Goal: Information Seeking & Learning: Learn about a topic

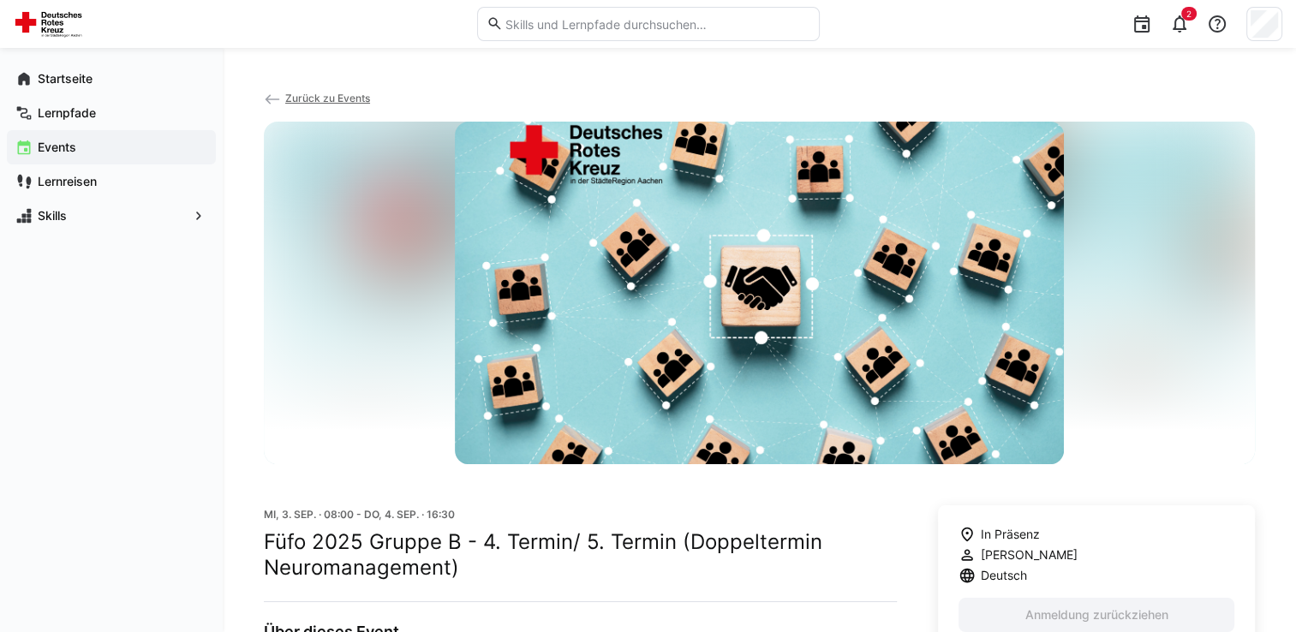
drag, startPoint x: 1294, startPoint y: 173, endPoint x: 1302, endPoint y: 235, distance: 62.2
click at [1295, 235] on html "**********" at bounding box center [648, 316] width 1296 height 632
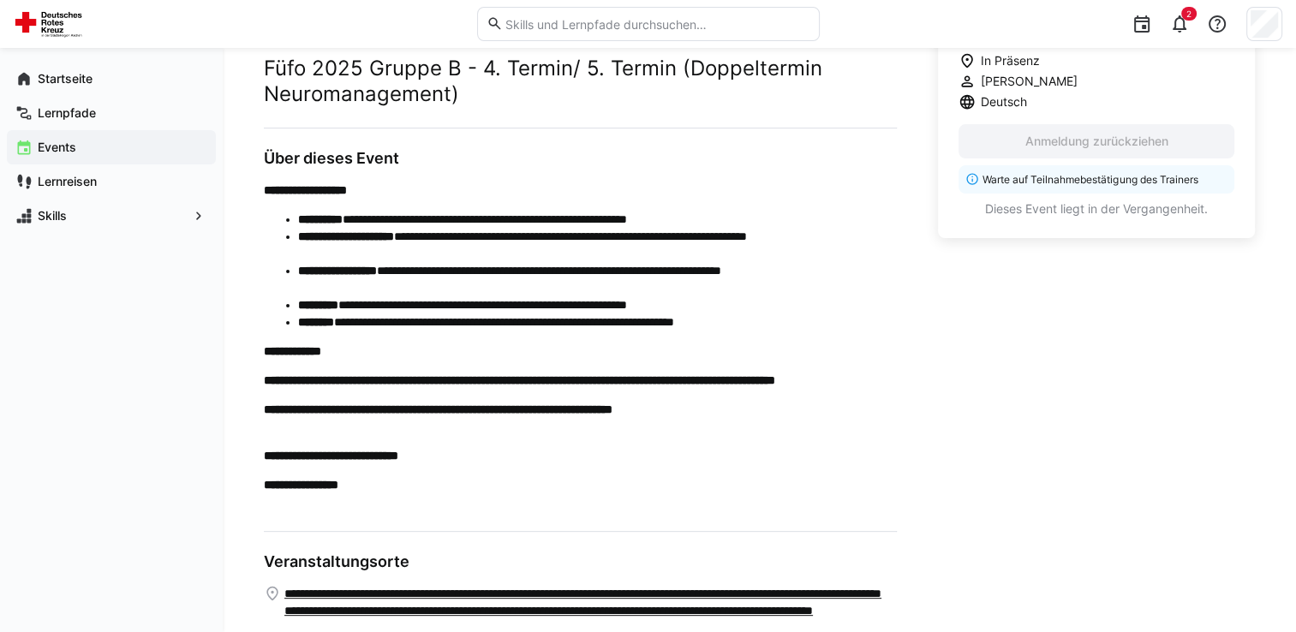
scroll to position [610, 0]
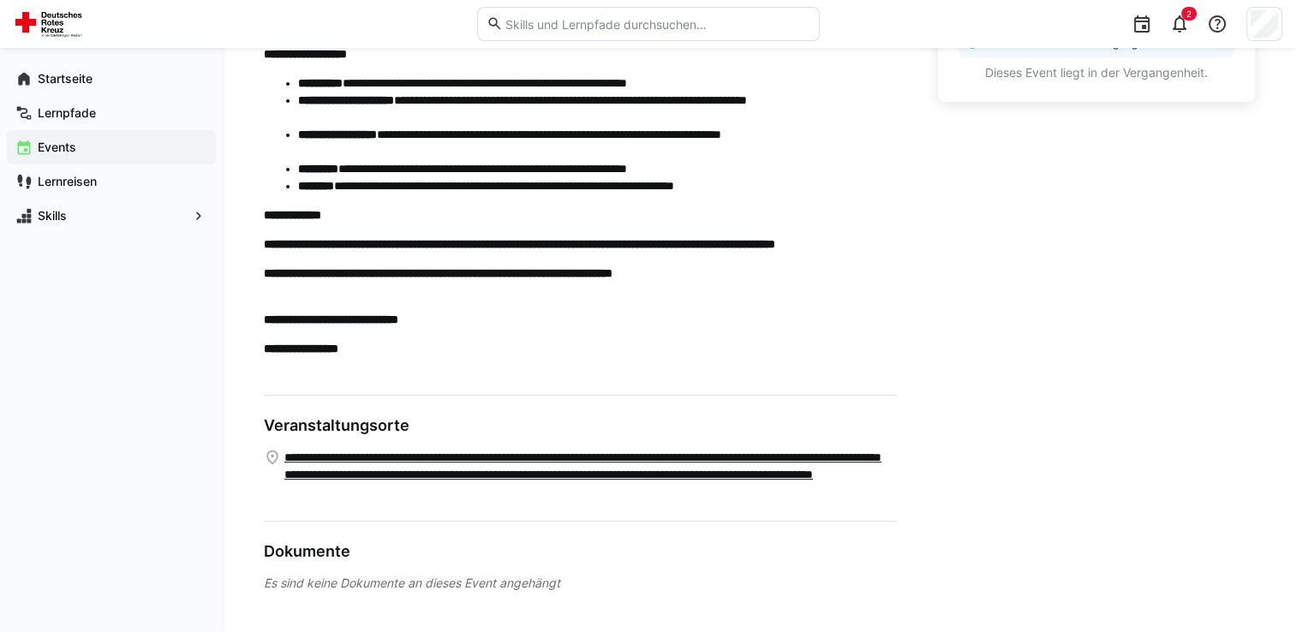
drag, startPoint x: 1287, startPoint y: 559, endPoint x: 1296, endPoint y: 463, distance: 96.4
click at [171, 216] on span "Skills" at bounding box center [111, 215] width 152 height 17
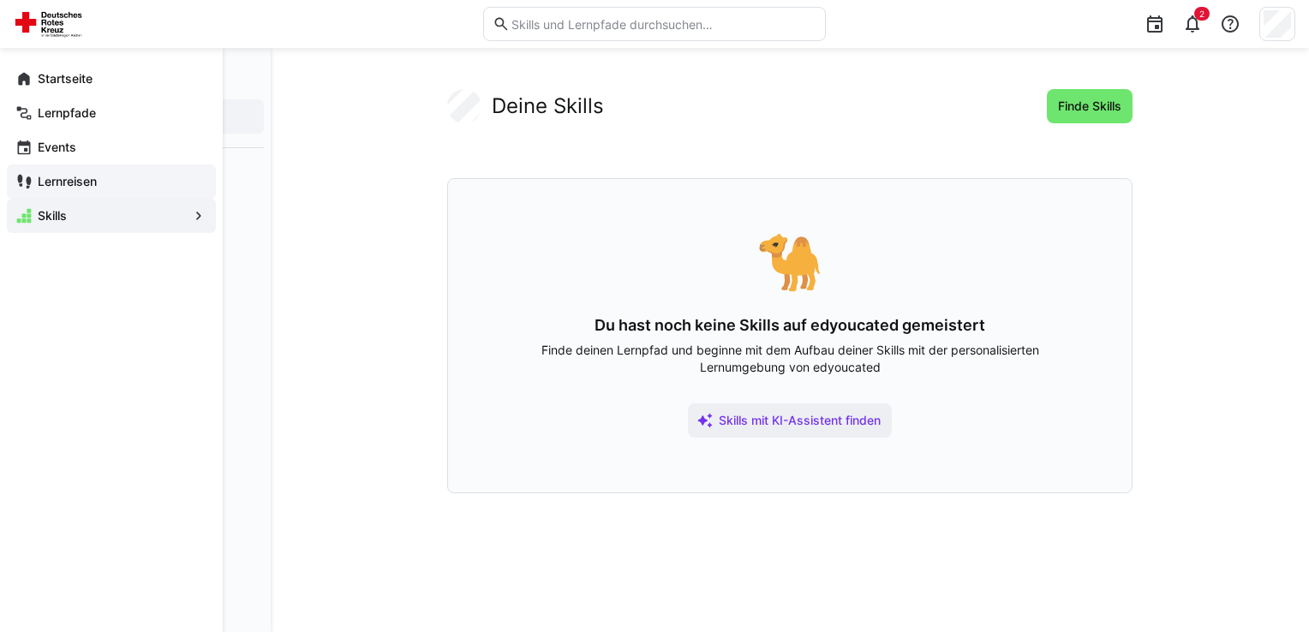
click at [16, 180] on eds-icon at bounding box center [23, 181] width 17 height 17
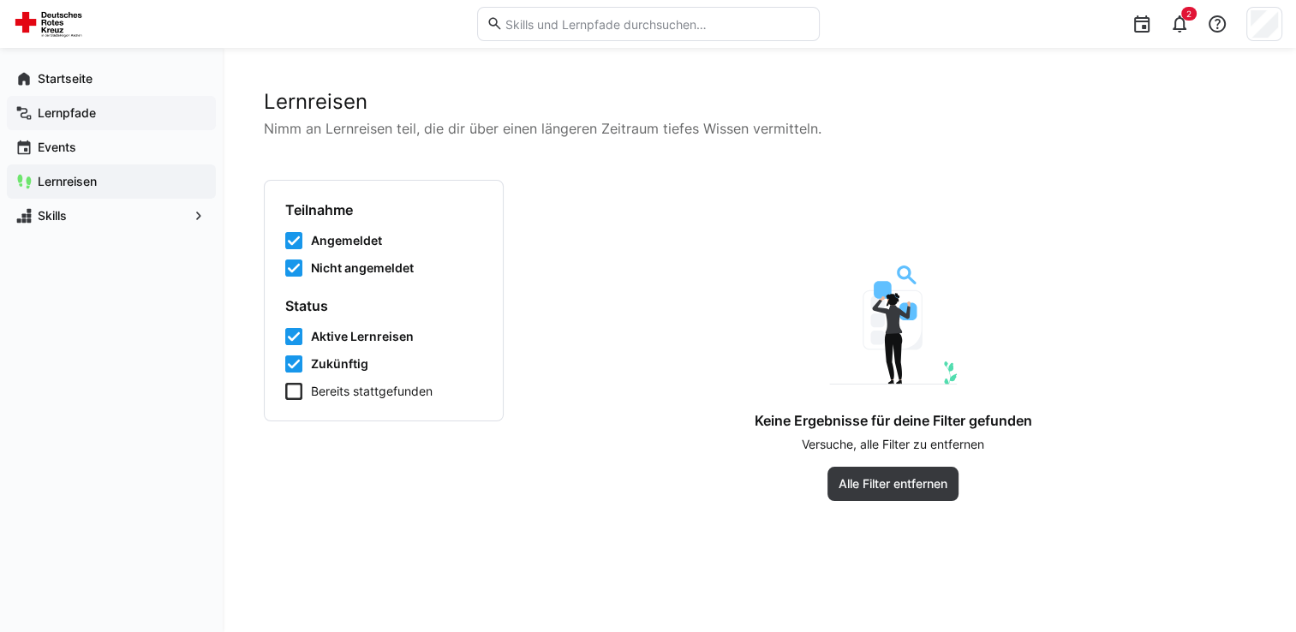
click at [147, 111] on span "Lernpfade" at bounding box center [121, 113] width 172 height 17
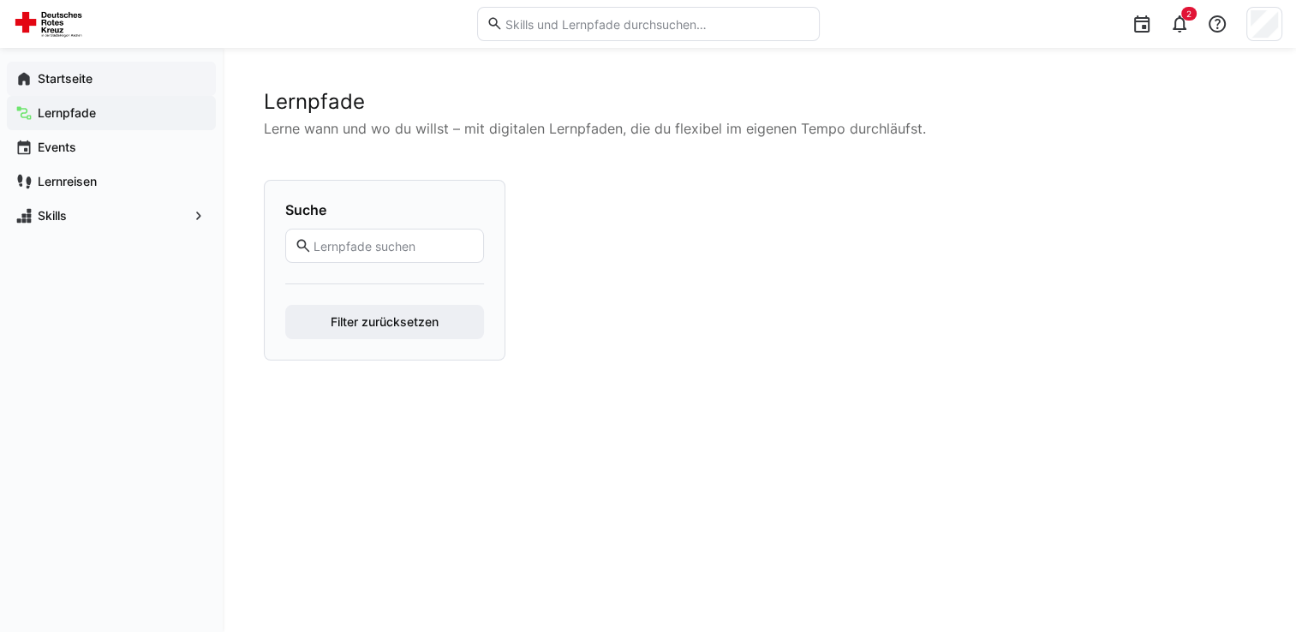
click at [101, 83] on span "Startseite" at bounding box center [121, 78] width 172 height 17
click at [100, 78] on span "Startseite" at bounding box center [121, 78] width 172 height 17
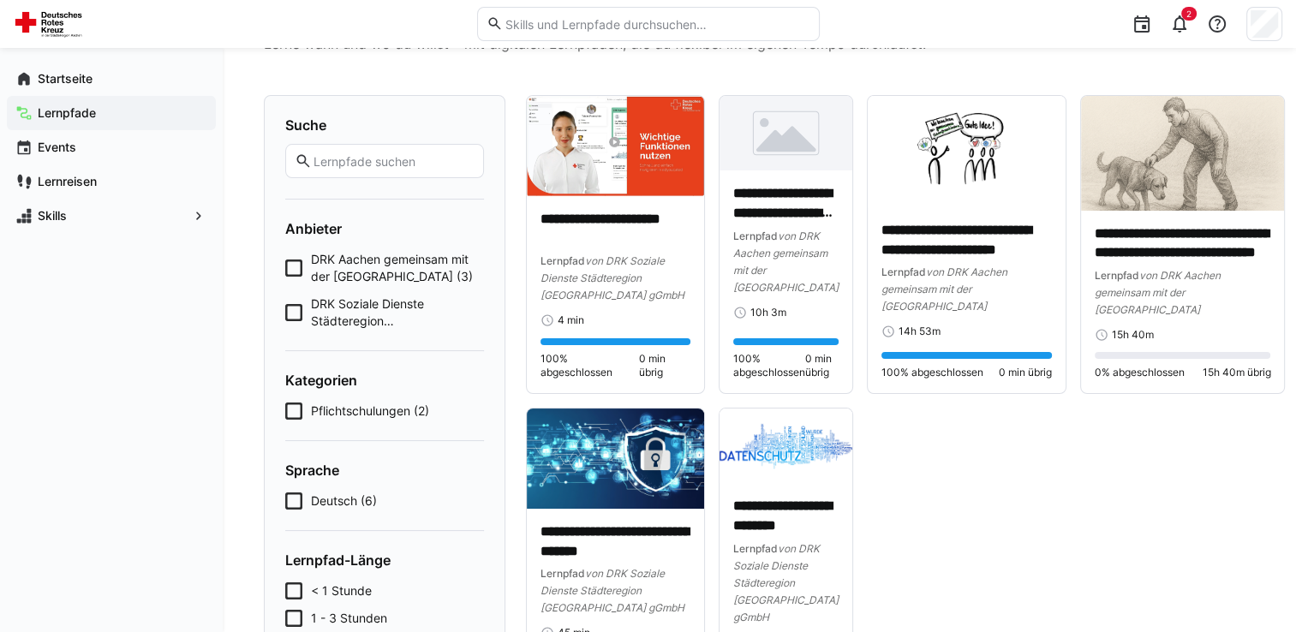
scroll to position [82, 0]
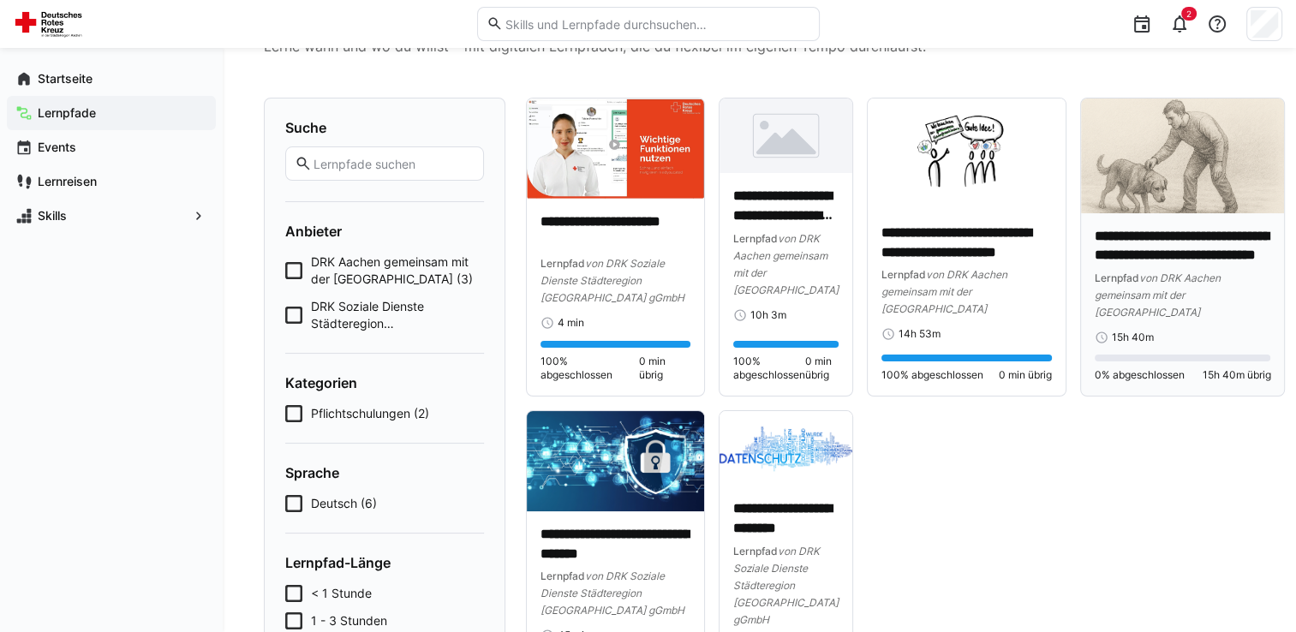
click at [1202, 272] on span "von DRK Aachen gemeinsam mit der Hochschule Heilbronn" at bounding box center [1158, 295] width 126 height 47
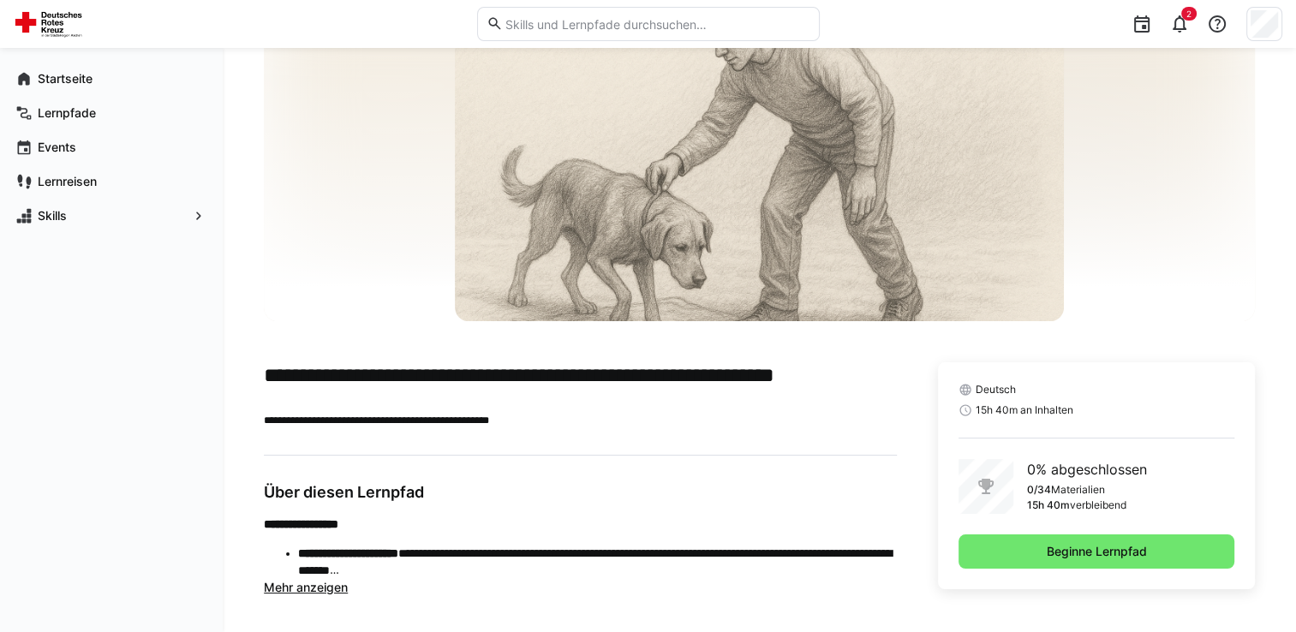
scroll to position [109, 0]
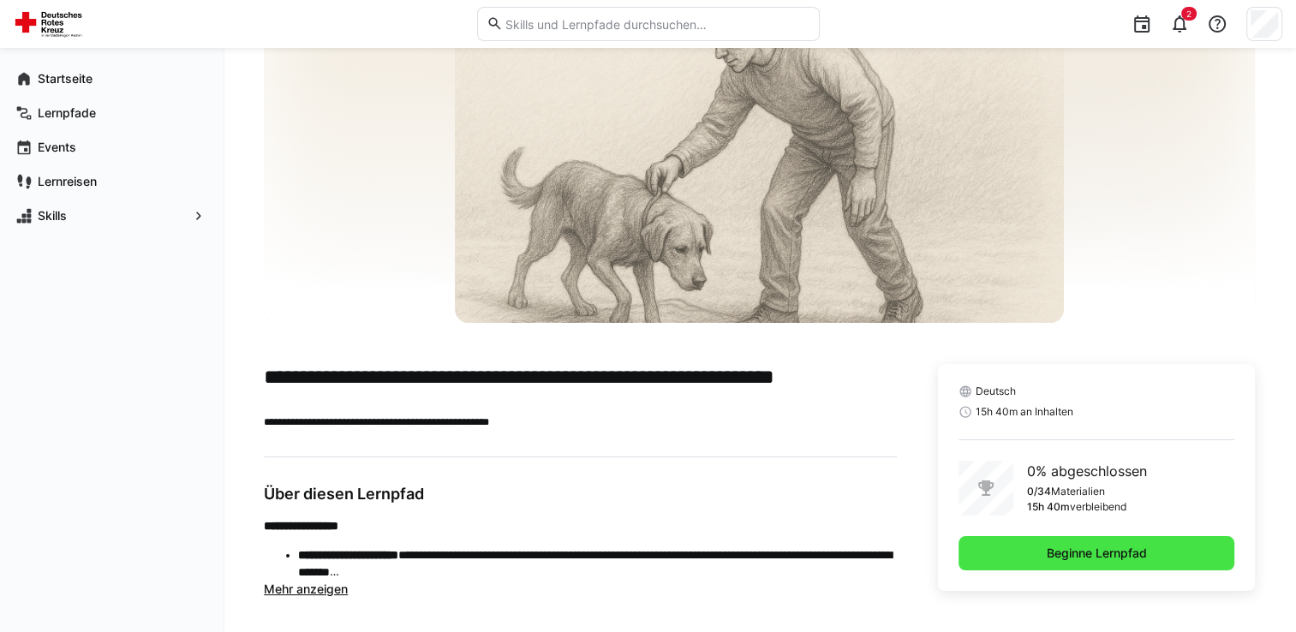
click at [1063, 564] on span "Beginne Lernpfad" at bounding box center [1097, 553] width 276 height 34
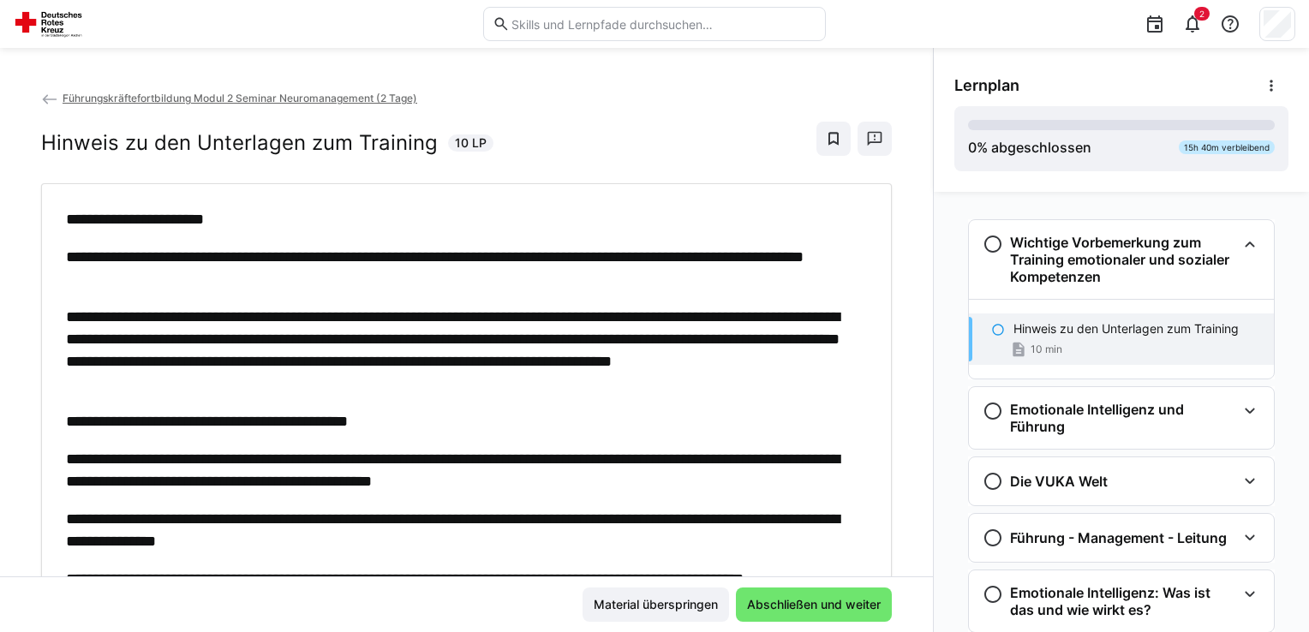
scroll to position [27, 0]
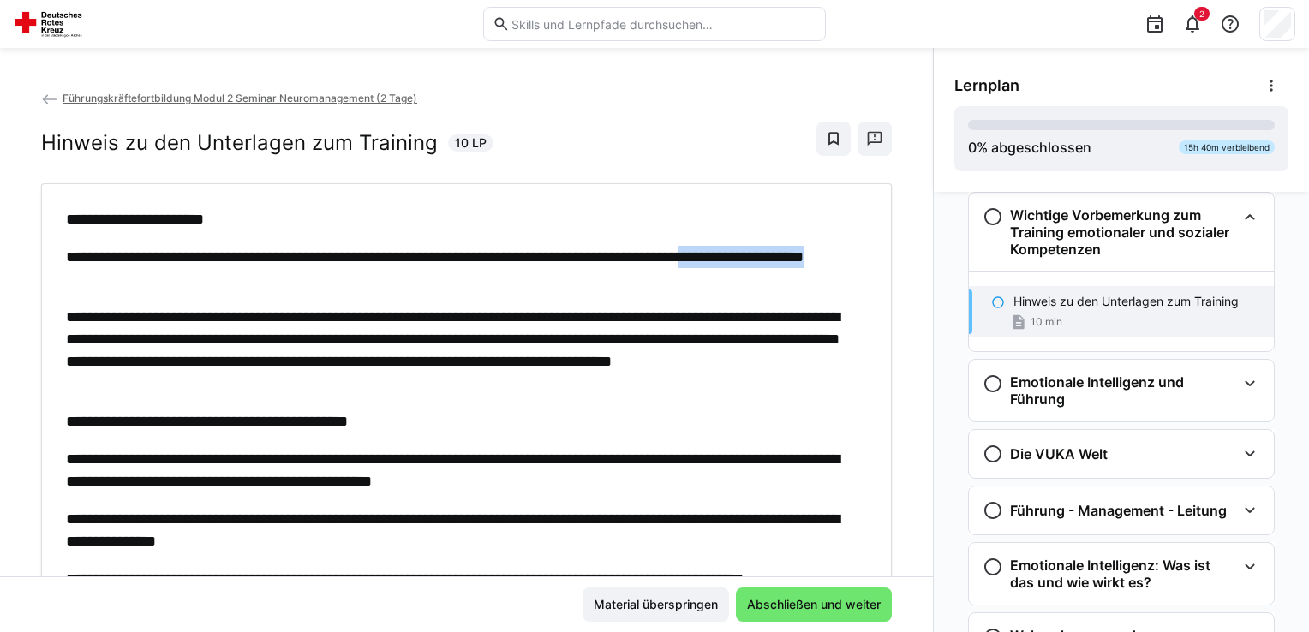
click at [918, 269] on div "**********" at bounding box center [466, 332] width 933 height 487
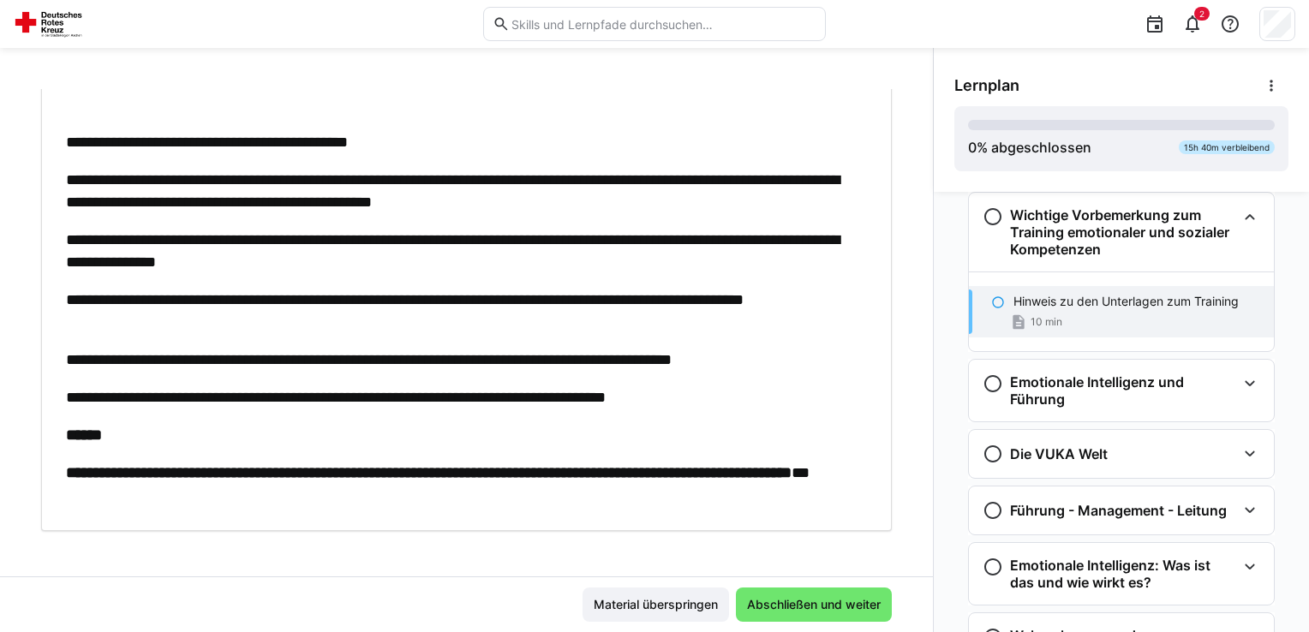
scroll to position [286, 0]
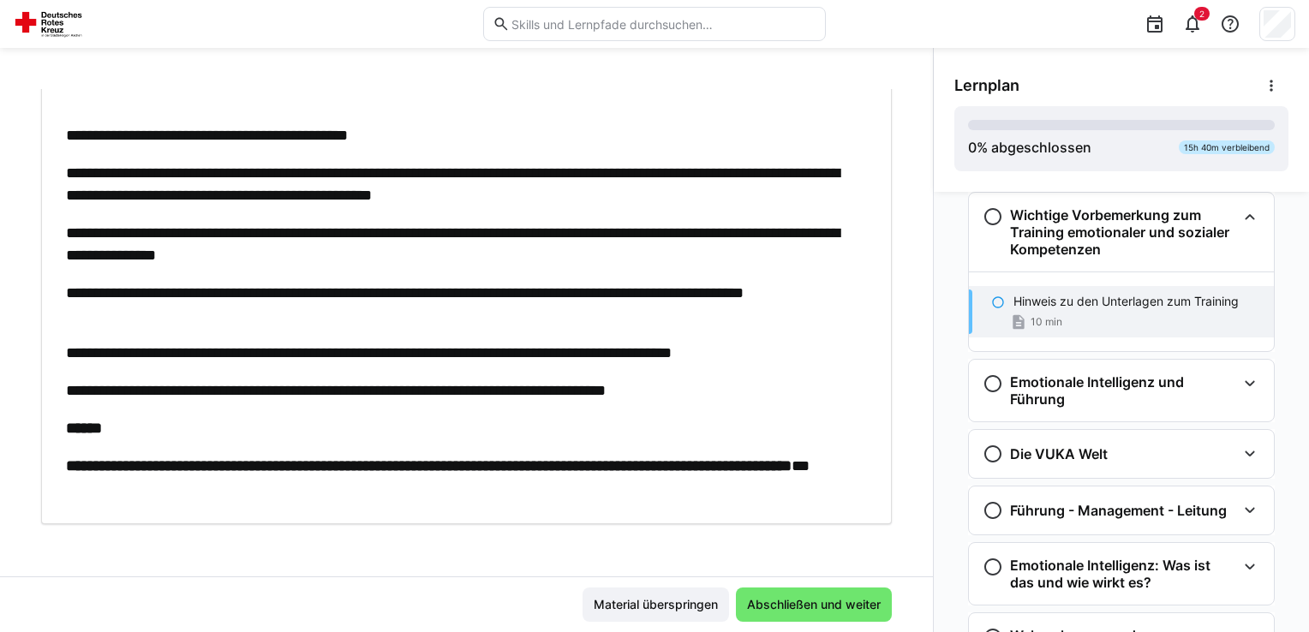
click at [541, 403] on div "**********" at bounding box center [458, 210] width 785 height 577
click at [770, 595] on span "Abschließen und weiter" at bounding box center [814, 605] width 156 height 34
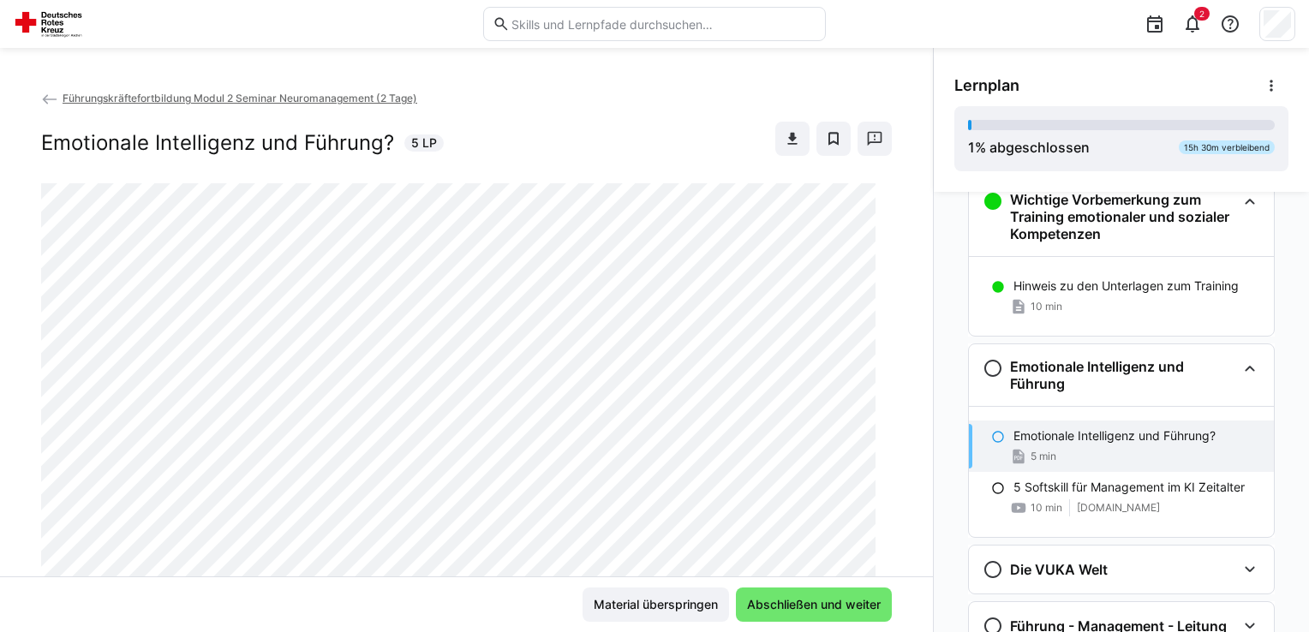
scroll to position [0, 0]
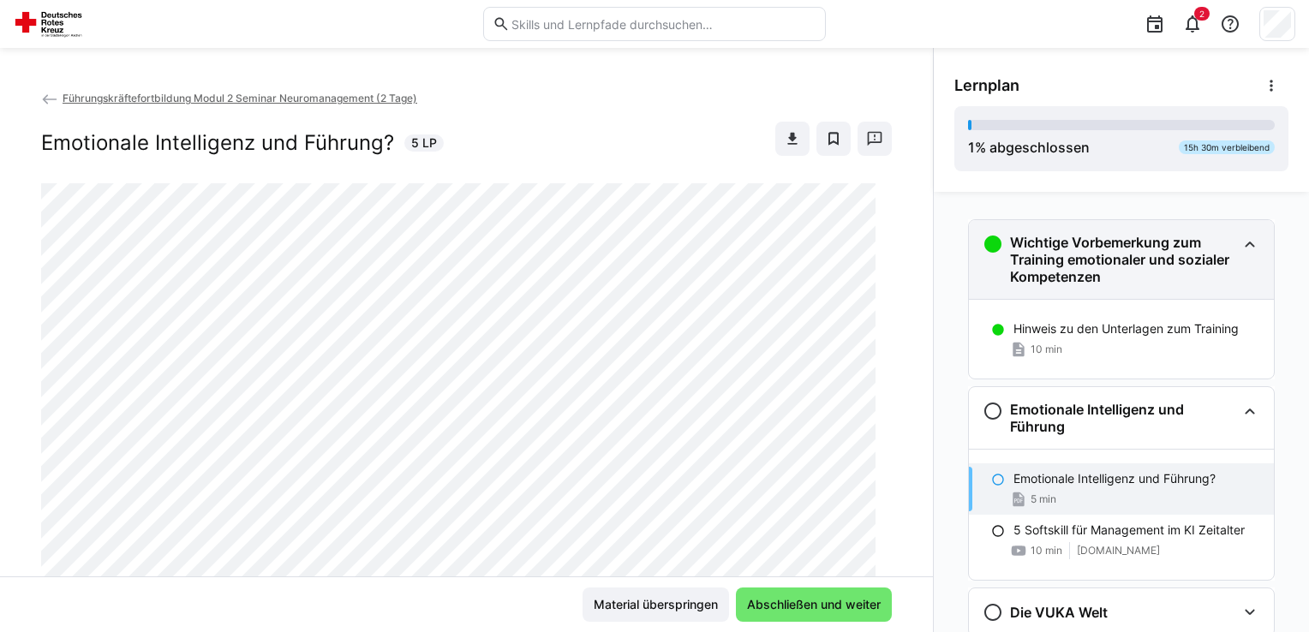
click at [1192, 280] on h3 "Wichtige Vorbemerkung zum Training emotionaler und sozialer Kompetenzen" at bounding box center [1123, 259] width 226 height 51
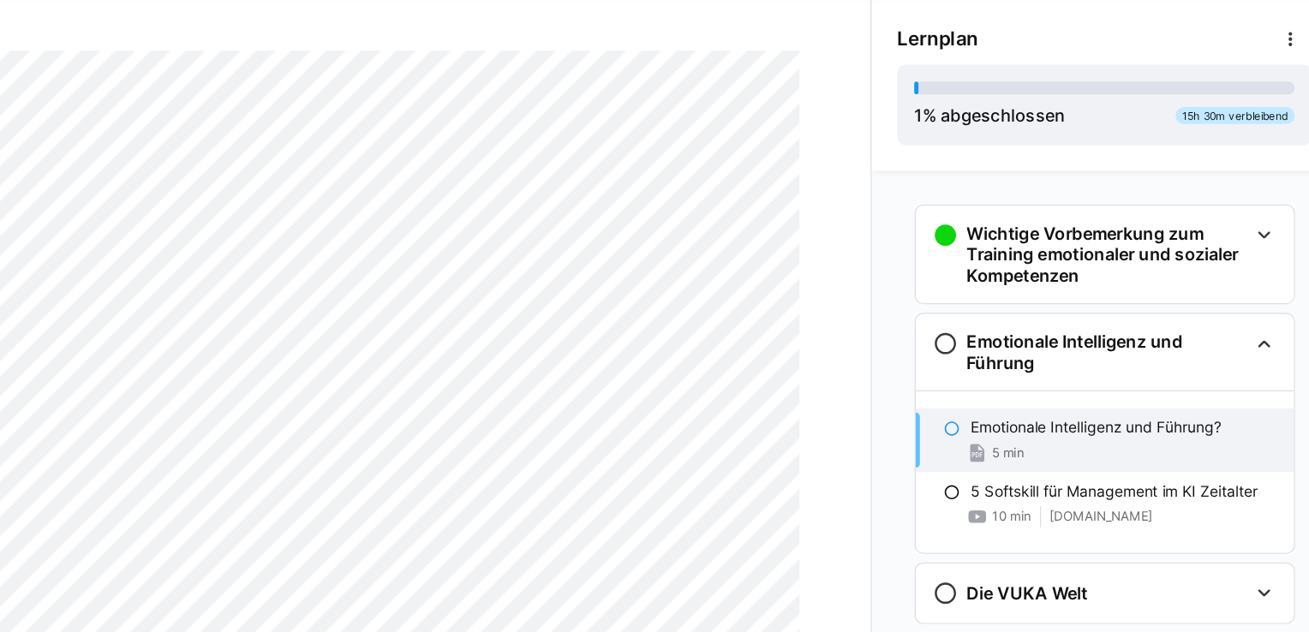
scroll to position [99, 0]
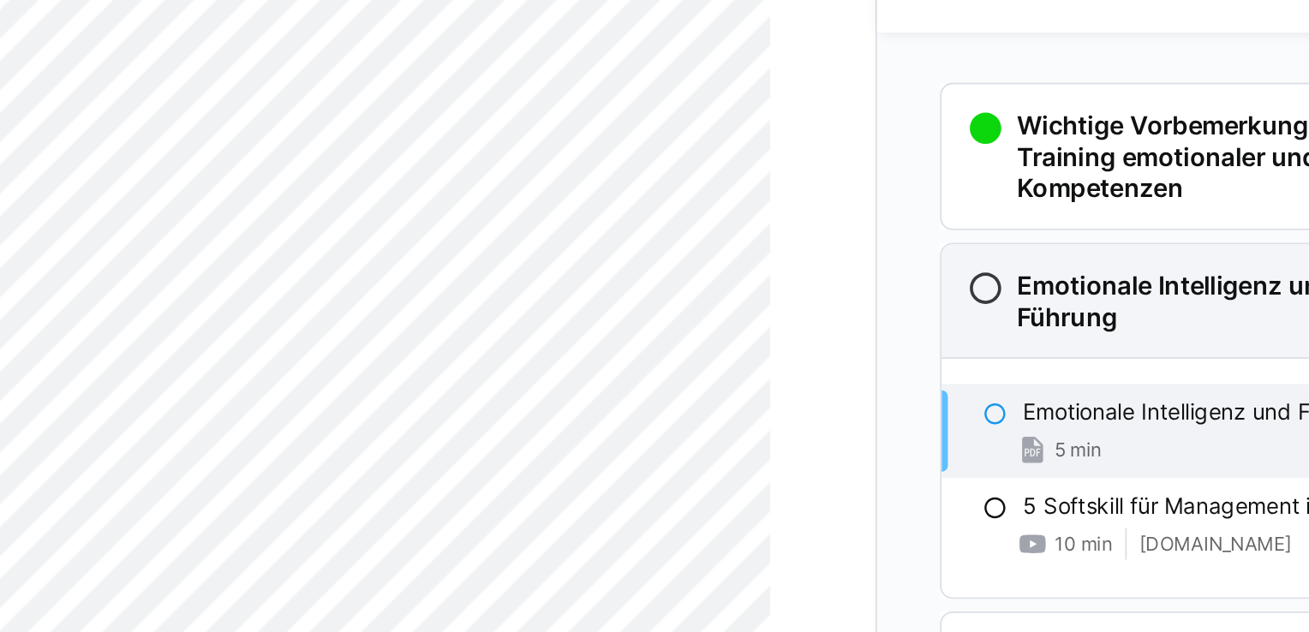
click at [1052, 321] on h3 "Emotionale Intelligenz und Führung" at bounding box center [1123, 338] width 226 height 34
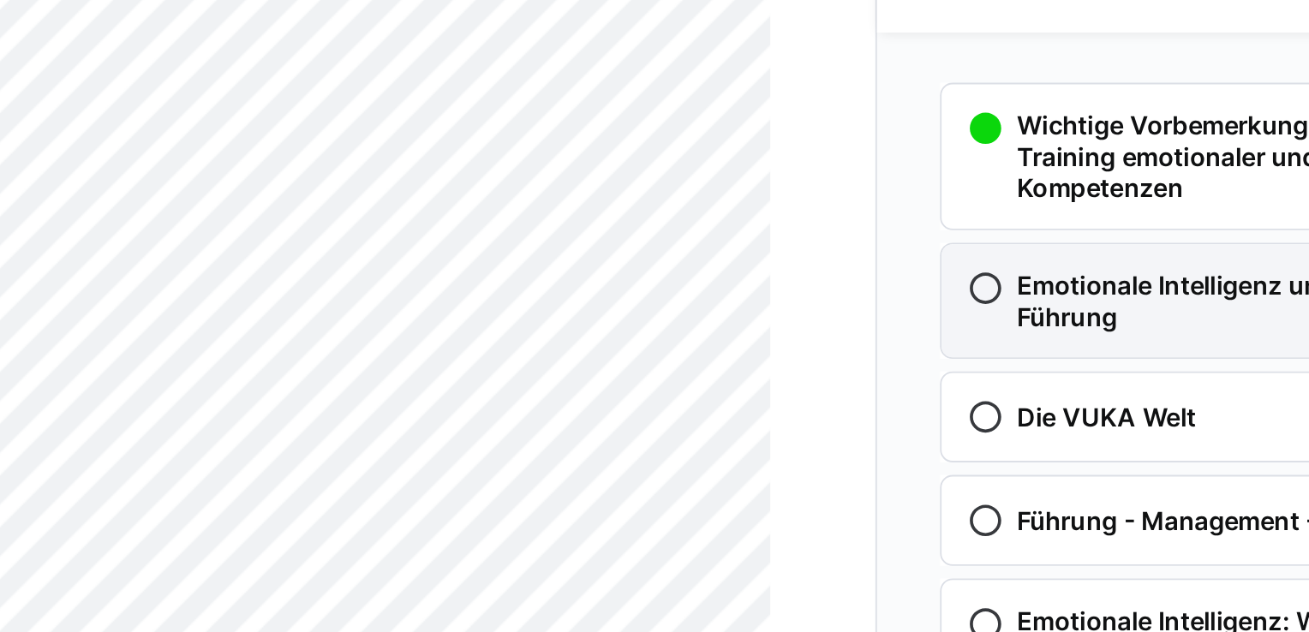
click at [1033, 351] on h3 "Emotionale Intelligenz und Führung" at bounding box center [1123, 338] width 226 height 34
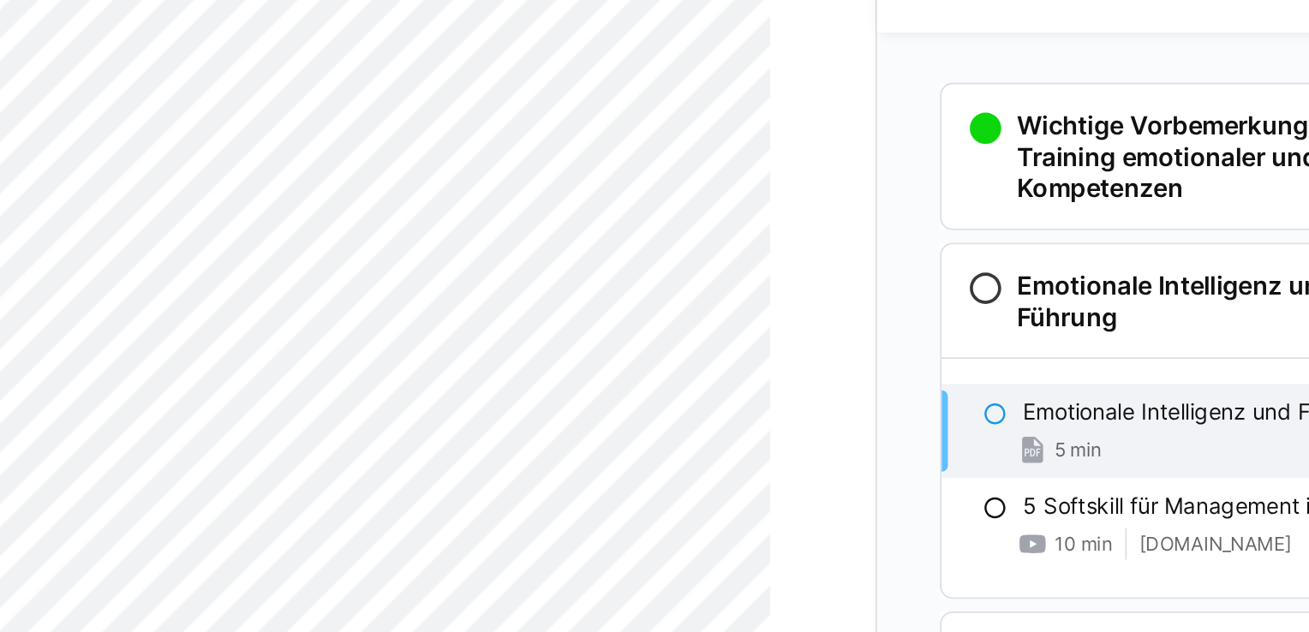
click at [1024, 399] on p "Emotionale Intelligenz und Führung?" at bounding box center [1114, 399] width 202 height 17
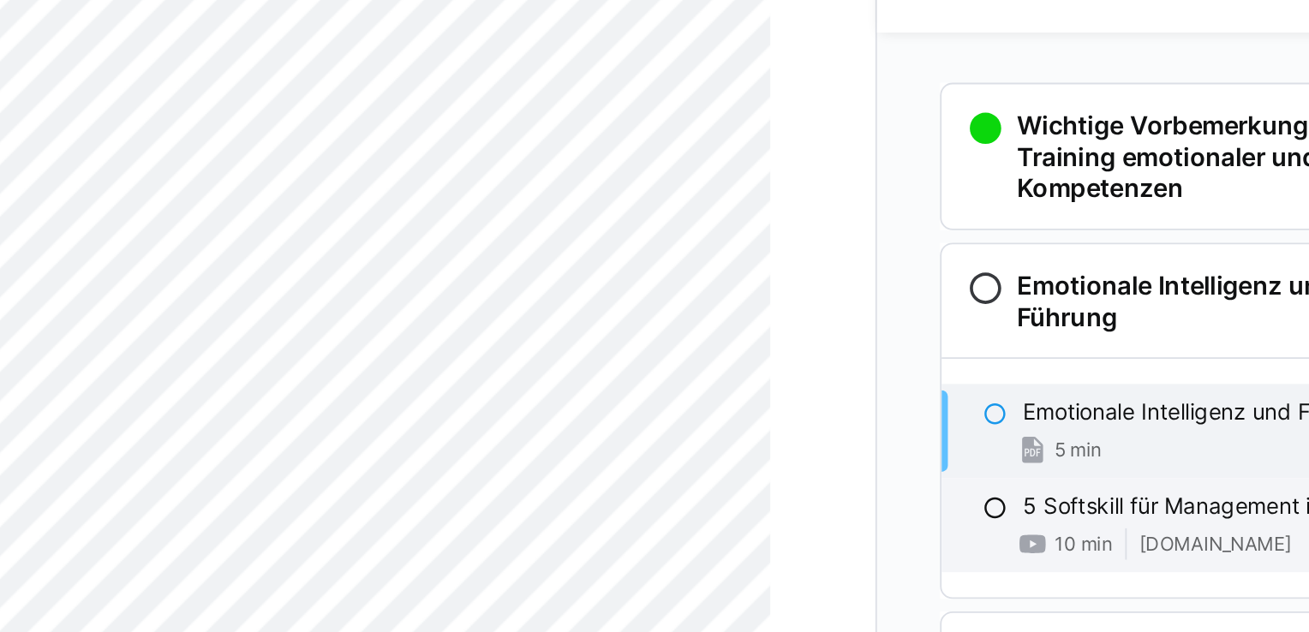
click at [991, 450] on eds-icon at bounding box center [998, 452] width 14 height 14
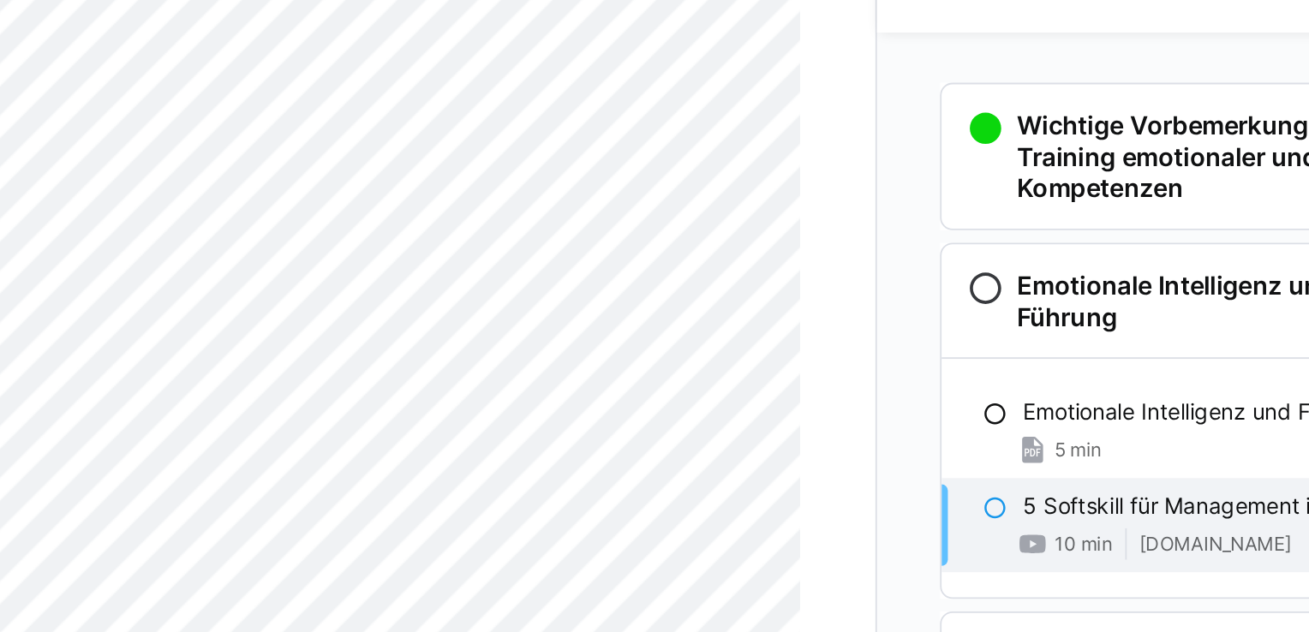
scroll to position [27, 0]
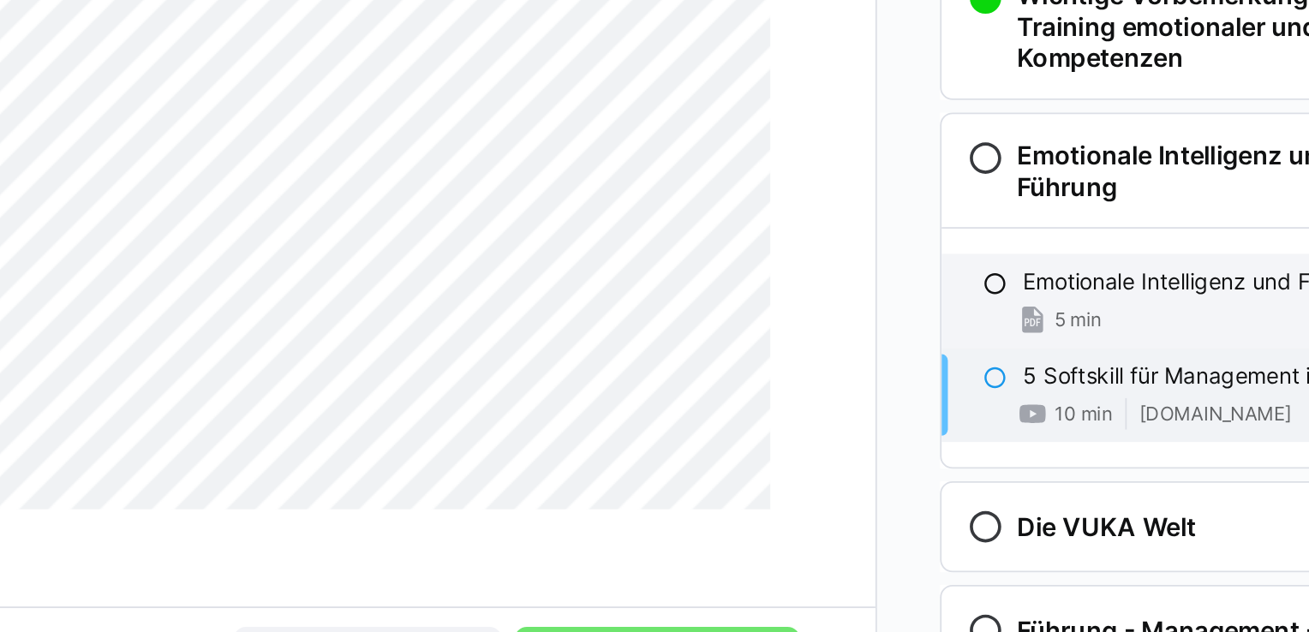
click at [993, 398] on eds-icon at bounding box center [998, 400] width 14 height 14
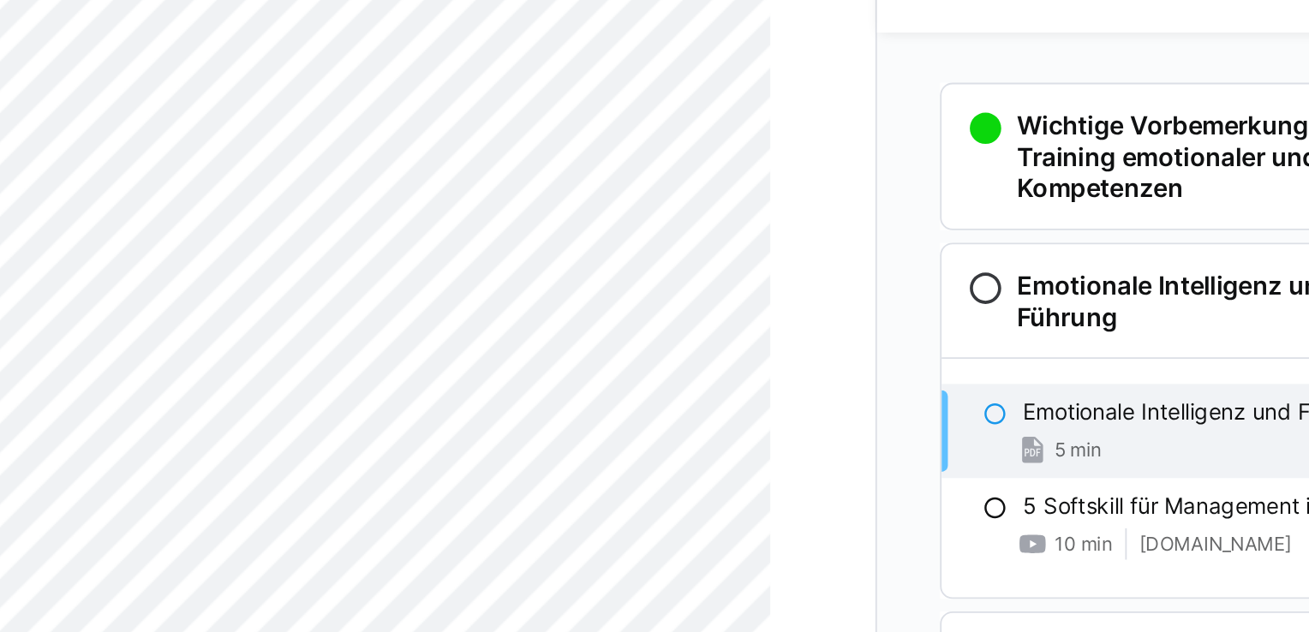
scroll to position [96, 0]
click at [934, 377] on div "Wichtige Vorbemerkung zum Training emotionaler und sozialer Kompetenzen Hinweis…" at bounding box center [1121, 412] width 375 height 440
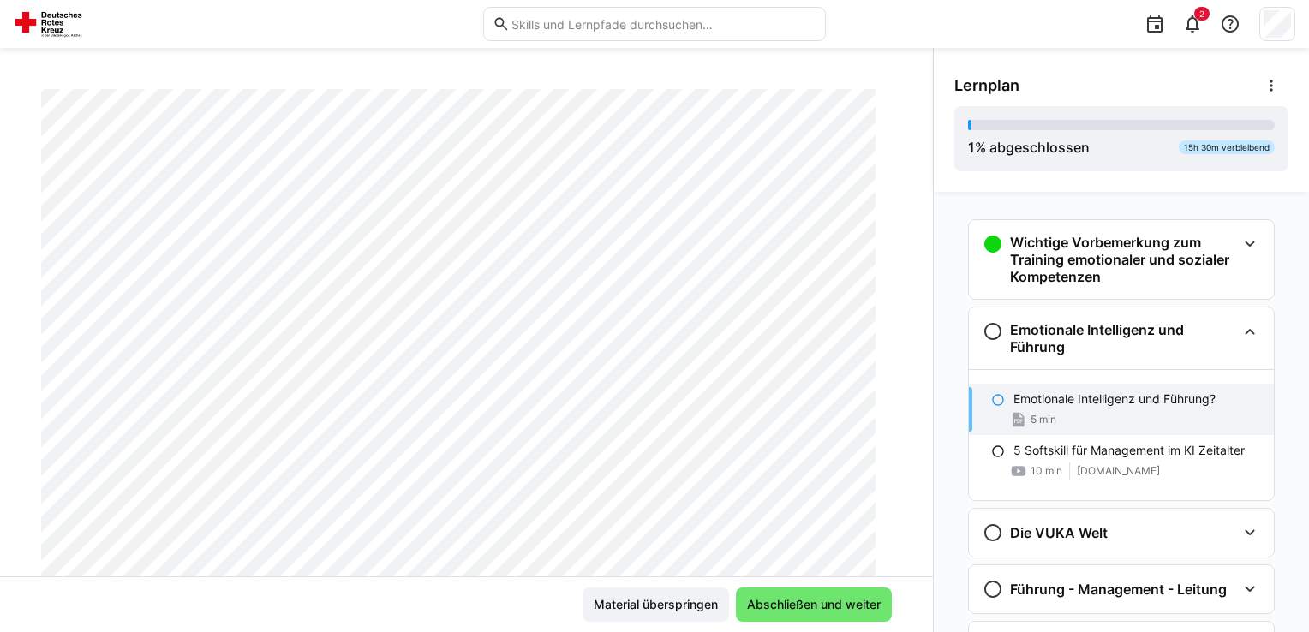
scroll to position [235, 0]
click at [812, 589] on span "Abschließen und weiter" at bounding box center [814, 605] width 156 height 34
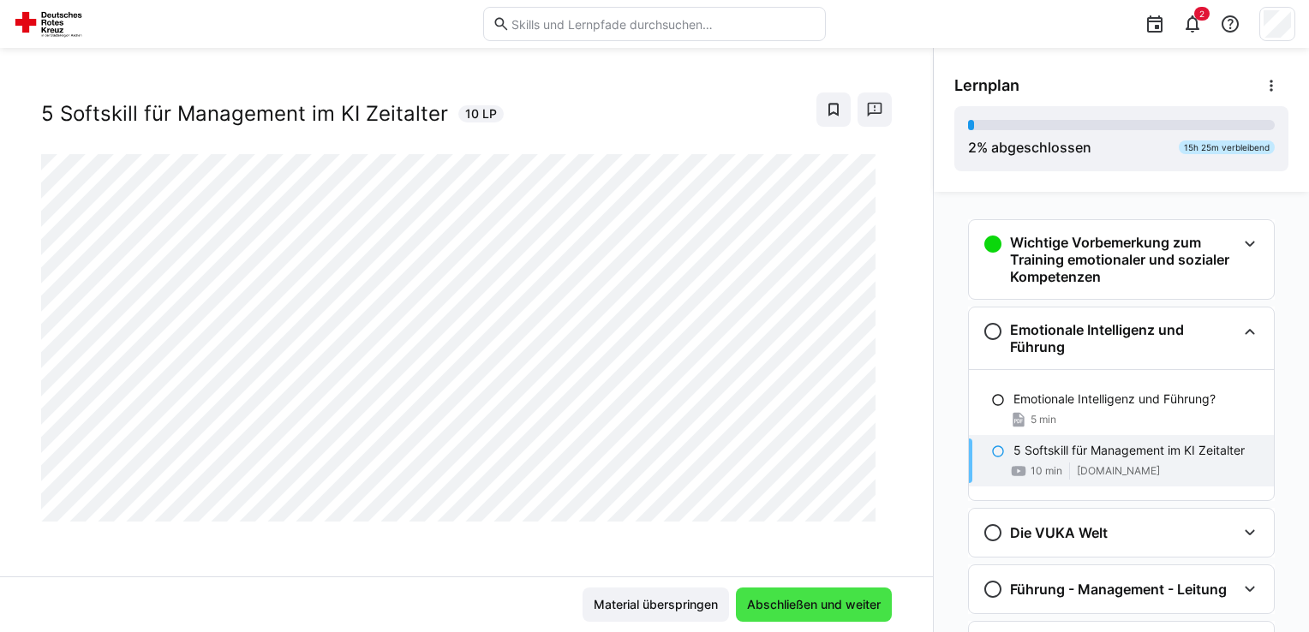
scroll to position [27, 0]
click at [803, 605] on span "Abschließen und weiter" at bounding box center [813, 604] width 139 height 17
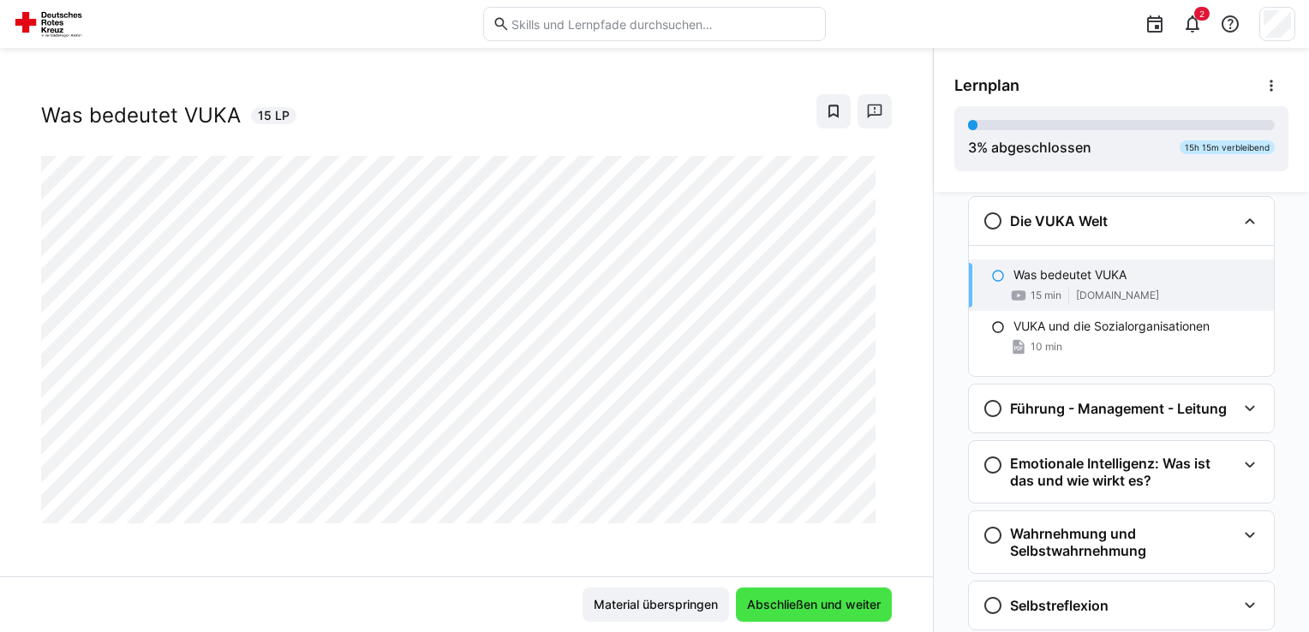
scroll to position [315, 0]
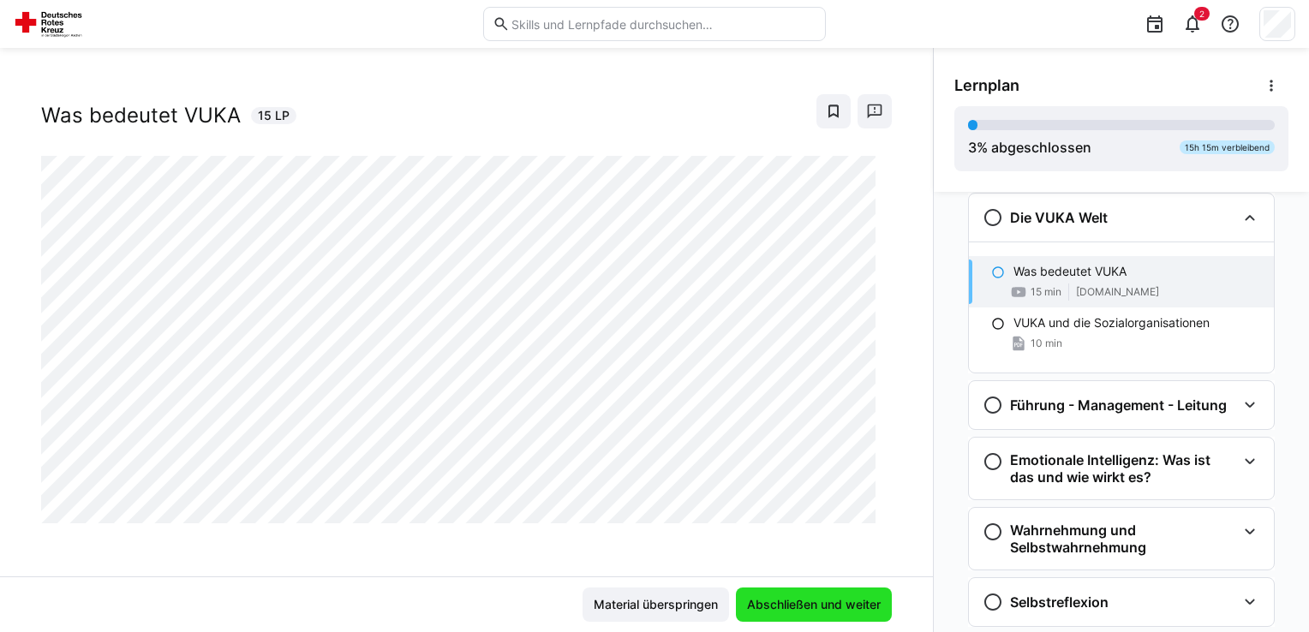
click at [803, 605] on span "Abschließen und weiter" at bounding box center [813, 604] width 139 height 17
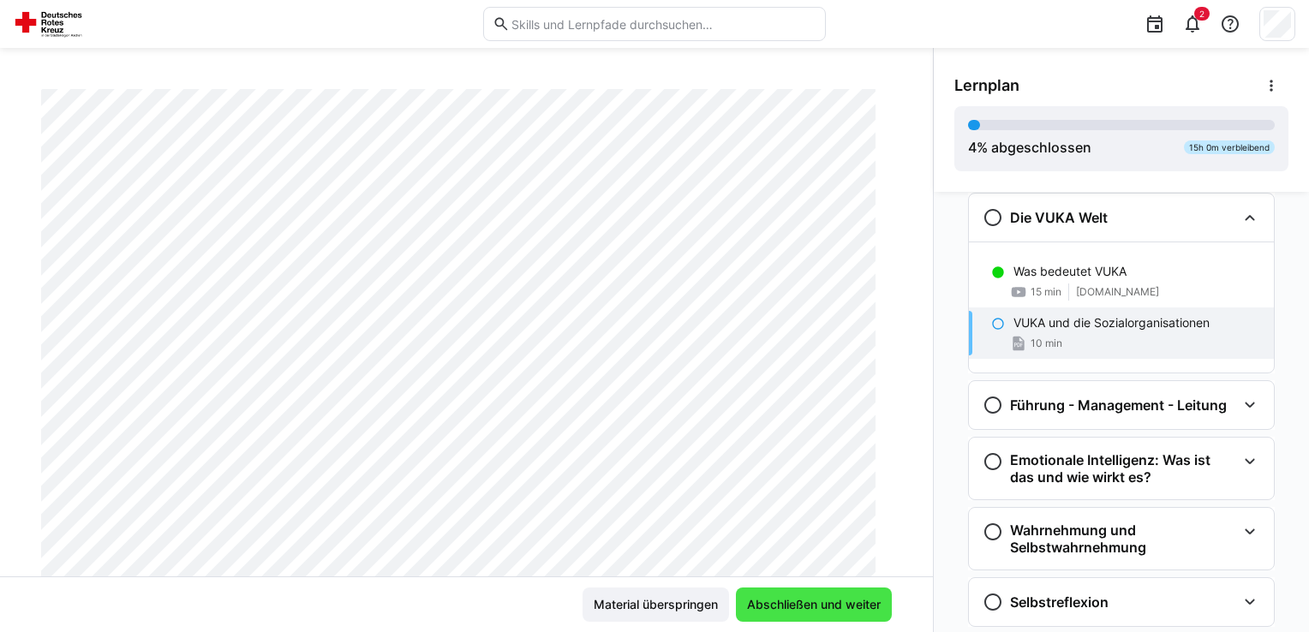
click at [803, 605] on span "Abschließen und weiter" at bounding box center [813, 604] width 139 height 17
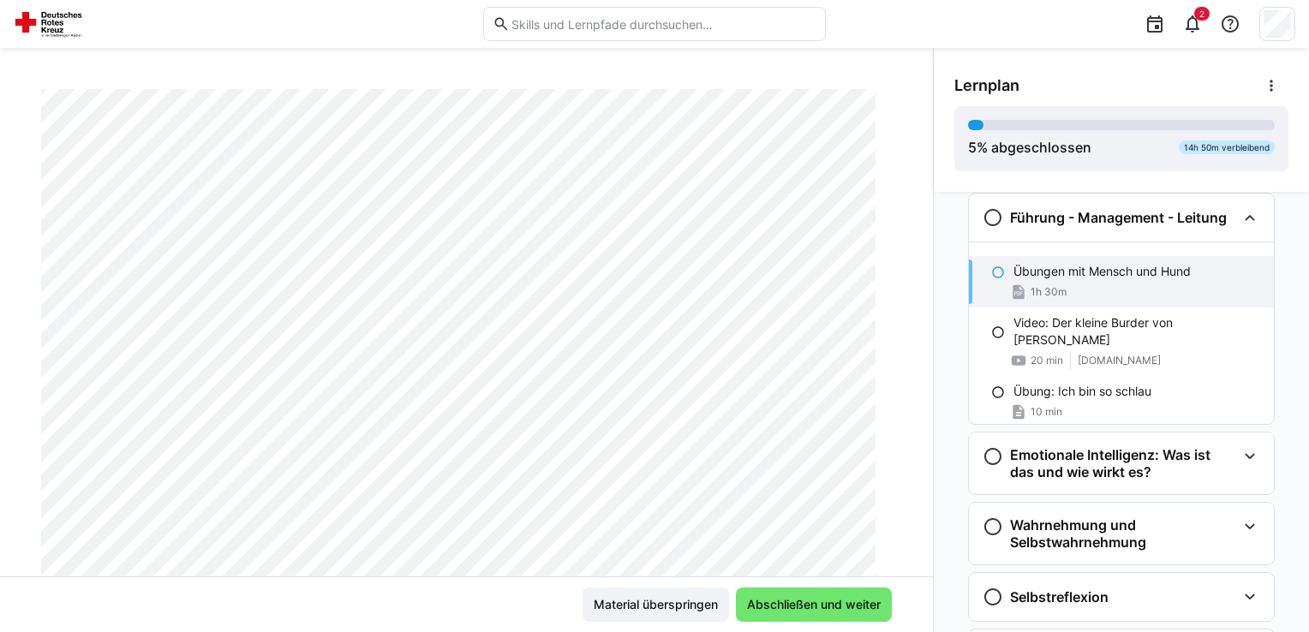
scroll to position [180, 0]
click at [790, 601] on span "Abschließen und weiter" at bounding box center [813, 604] width 139 height 17
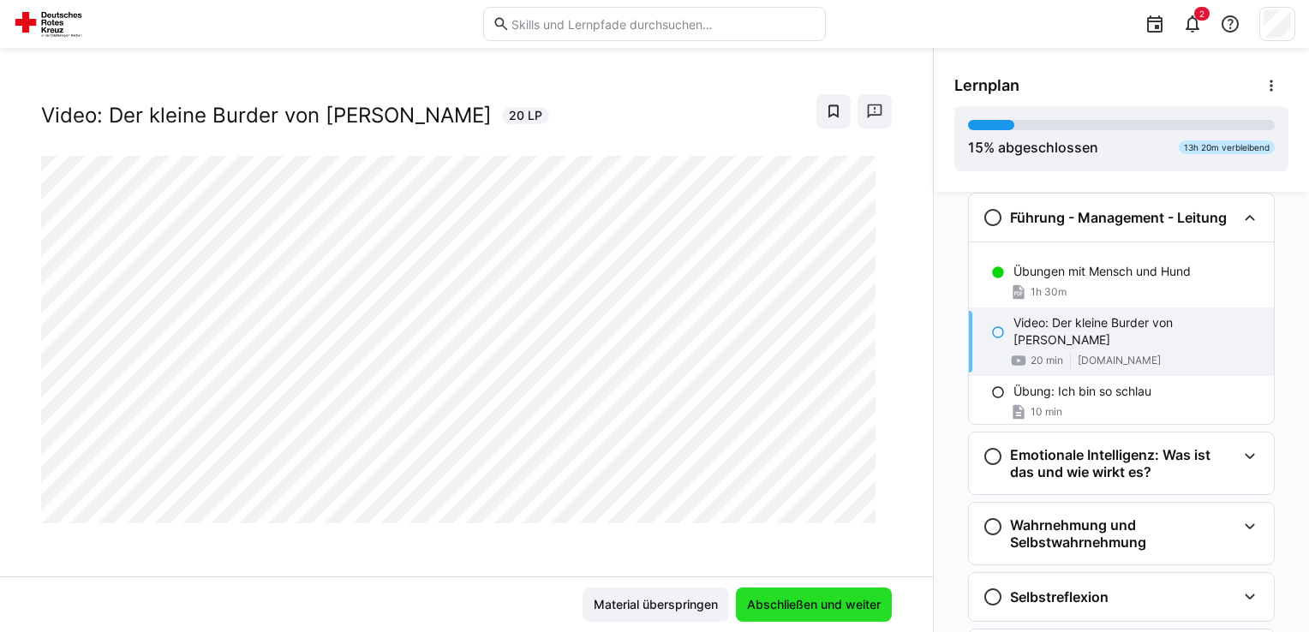
click at [790, 601] on span "Abschließen und weiter" at bounding box center [813, 604] width 139 height 17
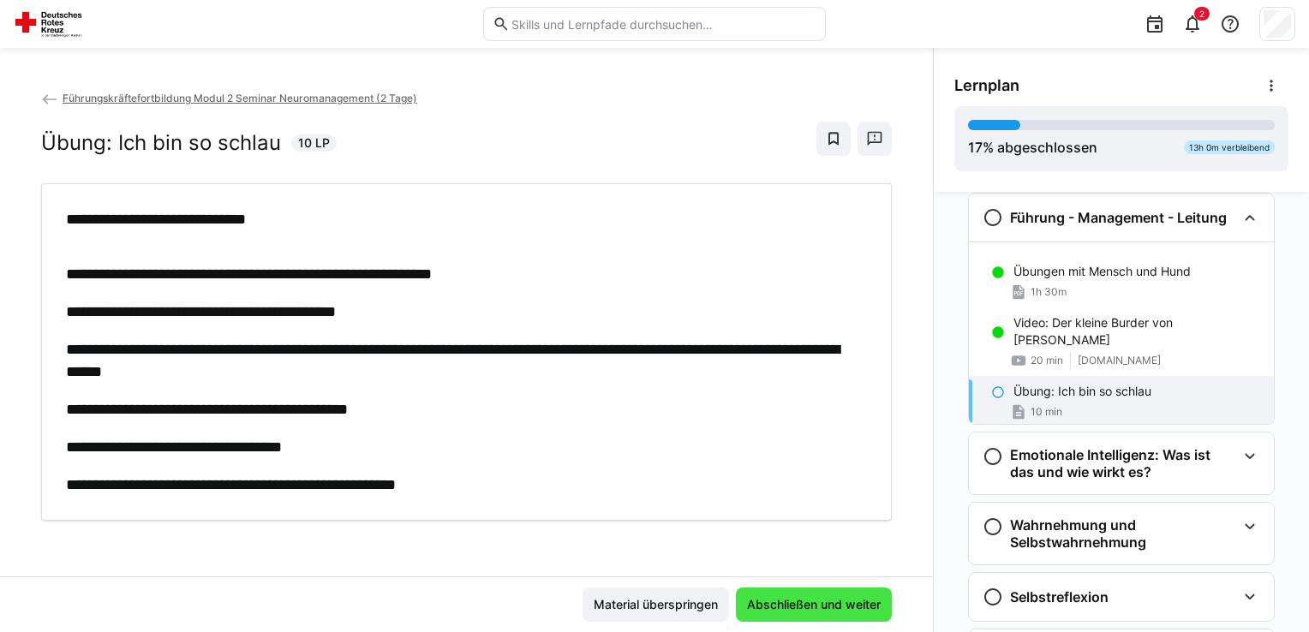
scroll to position [0, 0]
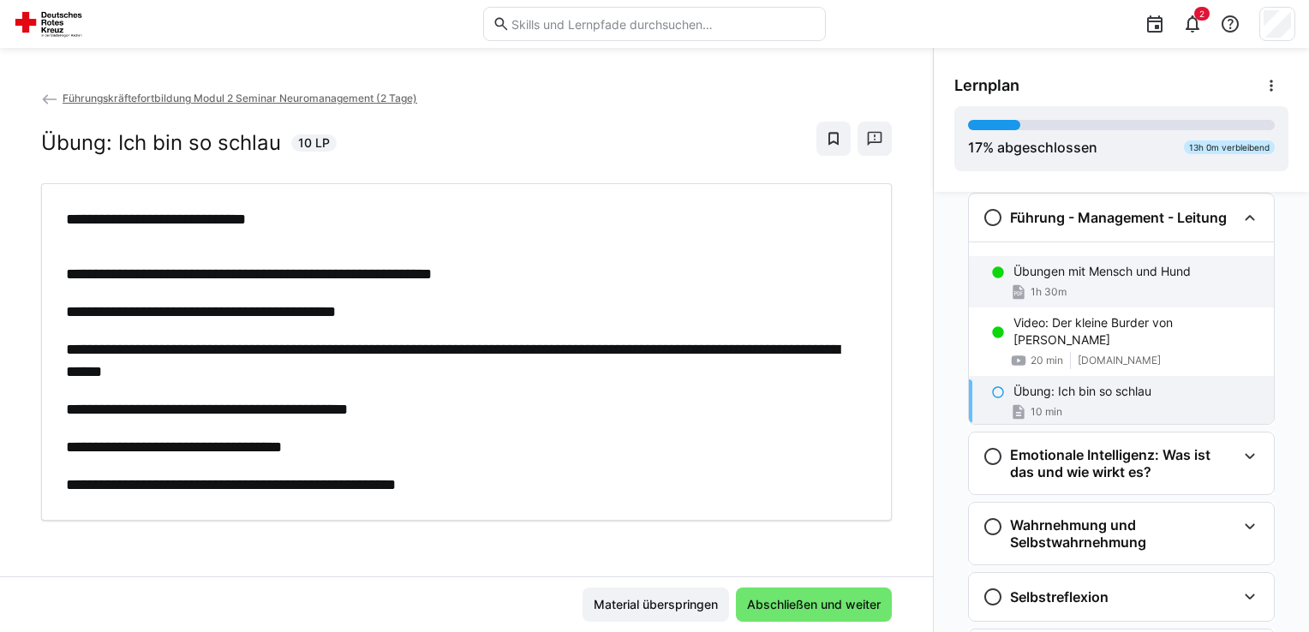
click at [1101, 276] on p "Übungen mit Mensch und Hund" at bounding box center [1101, 271] width 177 height 17
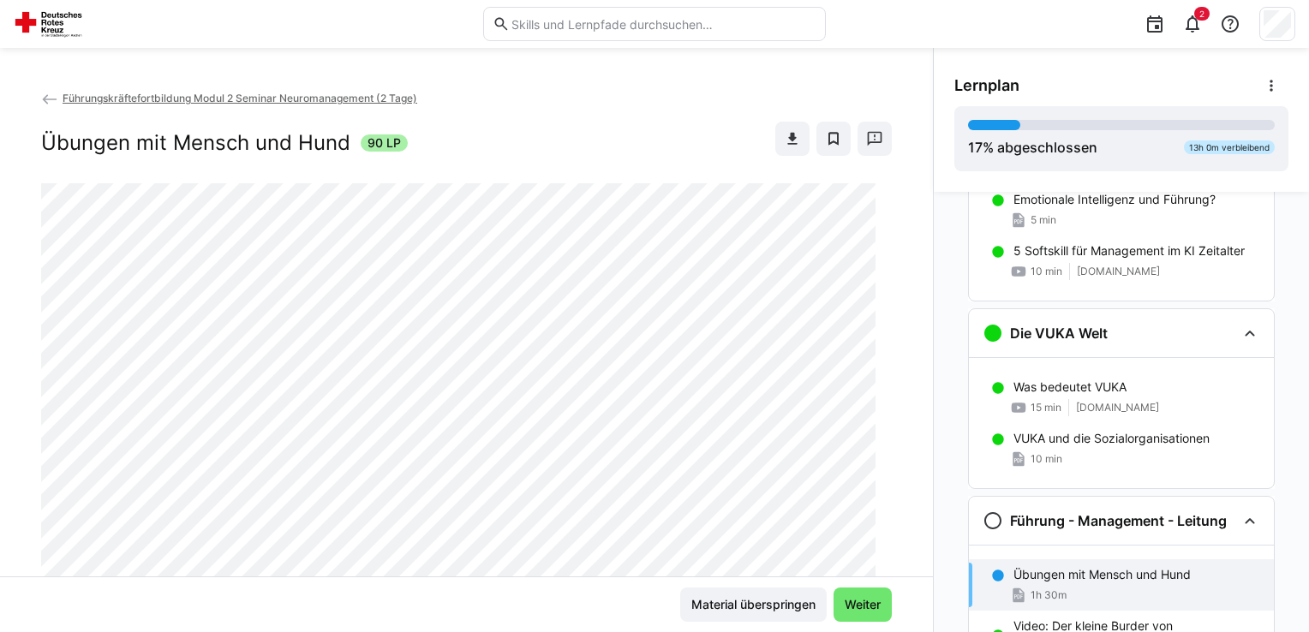
scroll to position [194, 0]
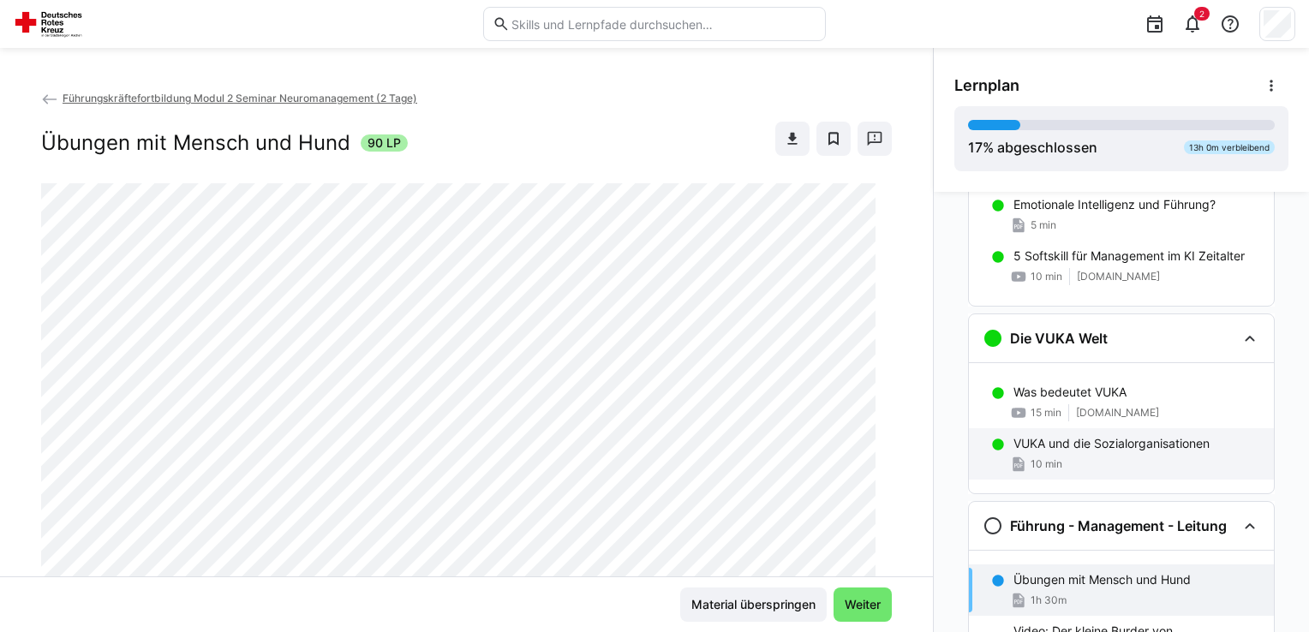
click at [1167, 463] on div "10 min" at bounding box center [1136, 464] width 247 height 17
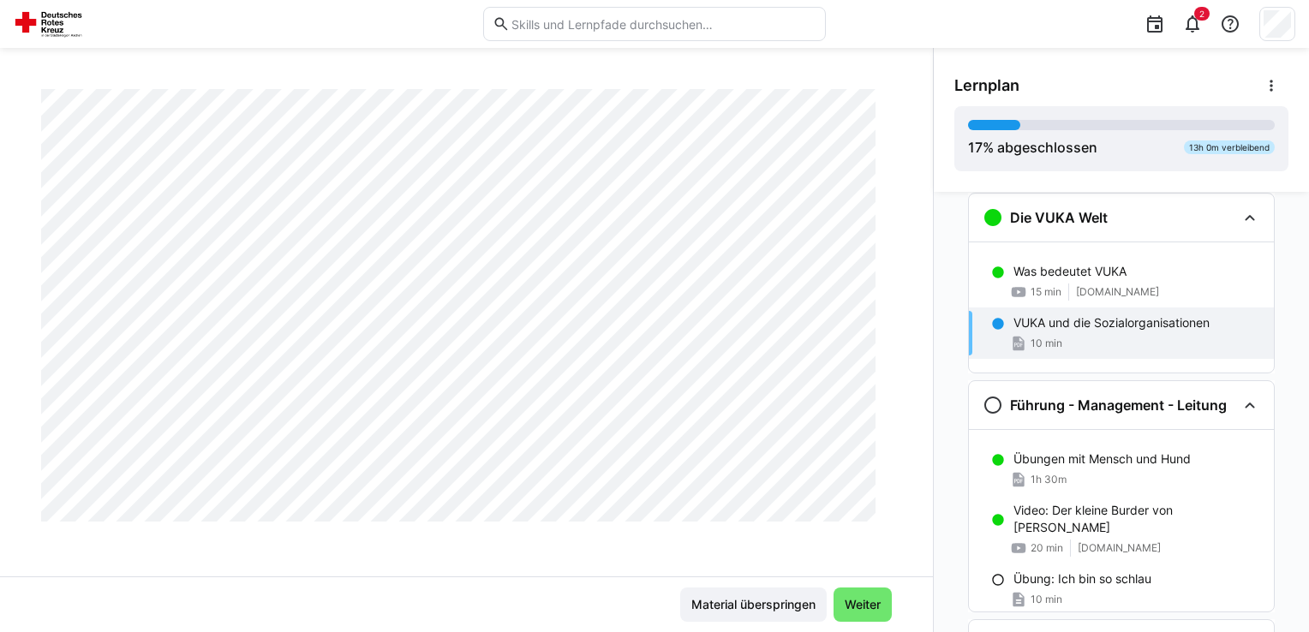
scroll to position [5844, 0]
drag, startPoint x: 915, startPoint y: 181, endPoint x: 917, endPoint y: 190, distance: 9.6
click at [917, 190] on div "Führungskräftefortbildung Modul 2 Seminar Neuromanagement (2 Tage) VUKA und die…" at bounding box center [466, 332] width 933 height 487
click at [1085, 468] on div "Übungen mit Mensch und Hund 1h 30m" at bounding box center [1121, 469] width 305 height 51
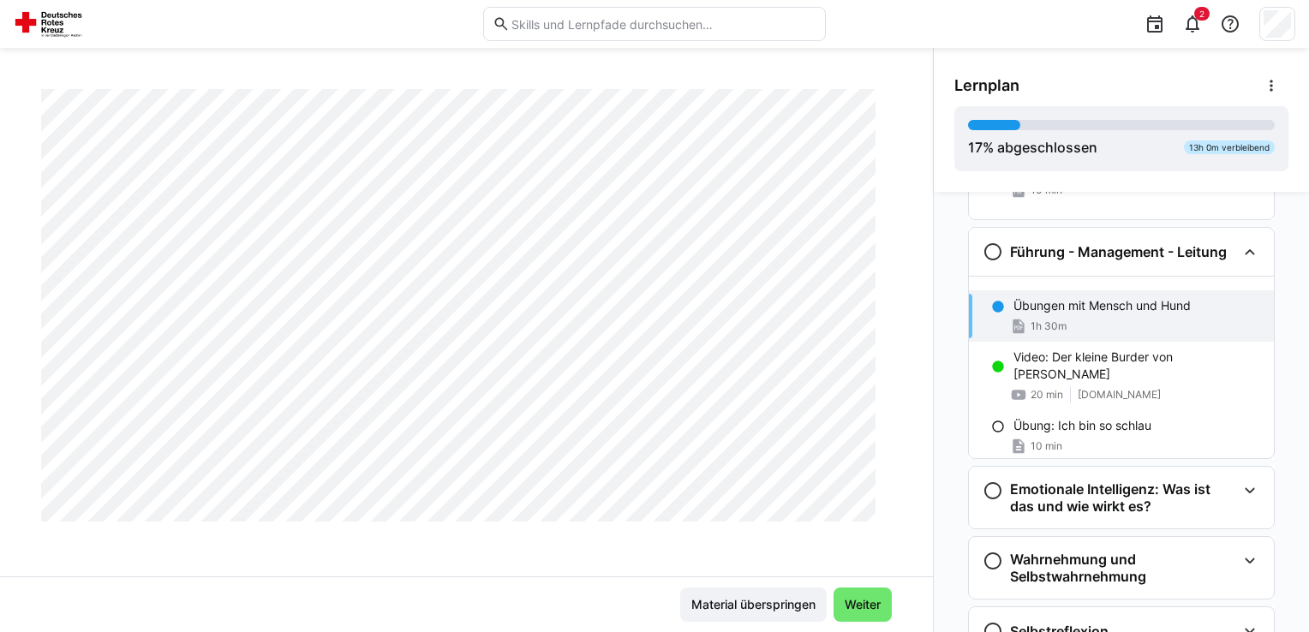
scroll to position [3790, 0]
click at [860, 604] on span "Weiter" at bounding box center [862, 604] width 41 height 17
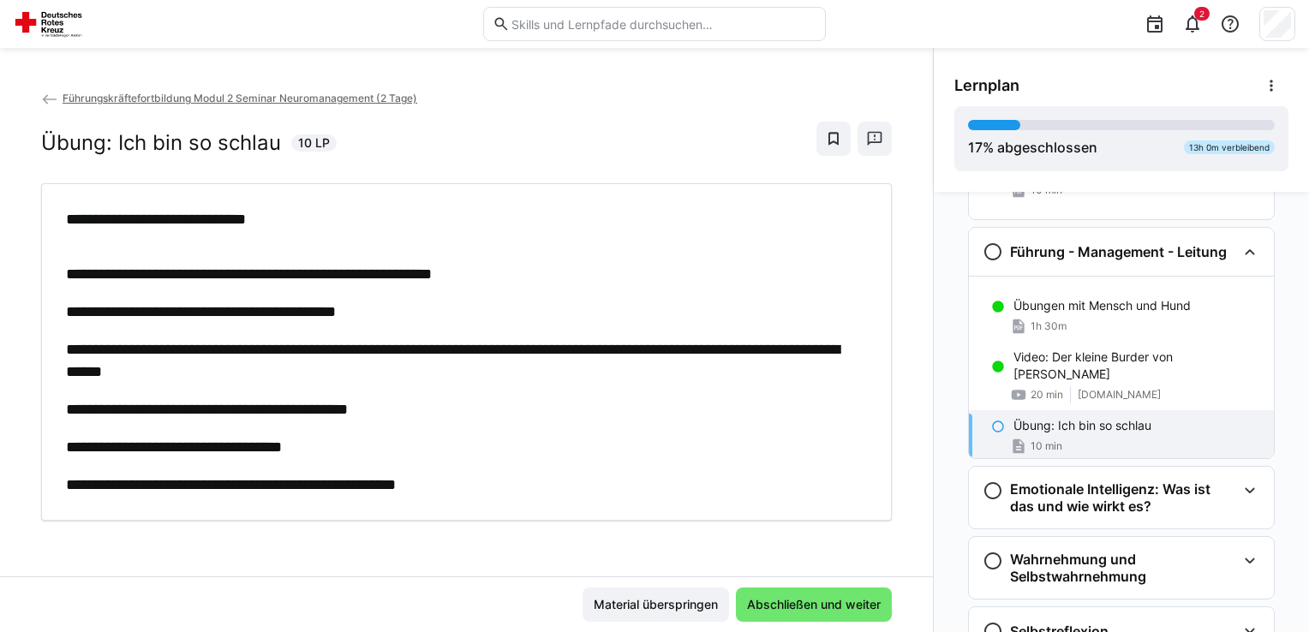
scroll to position [0, 0]
click at [860, 604] on span "Abschließen und weiter" at bounding box center [813, 604] width 139 height 17
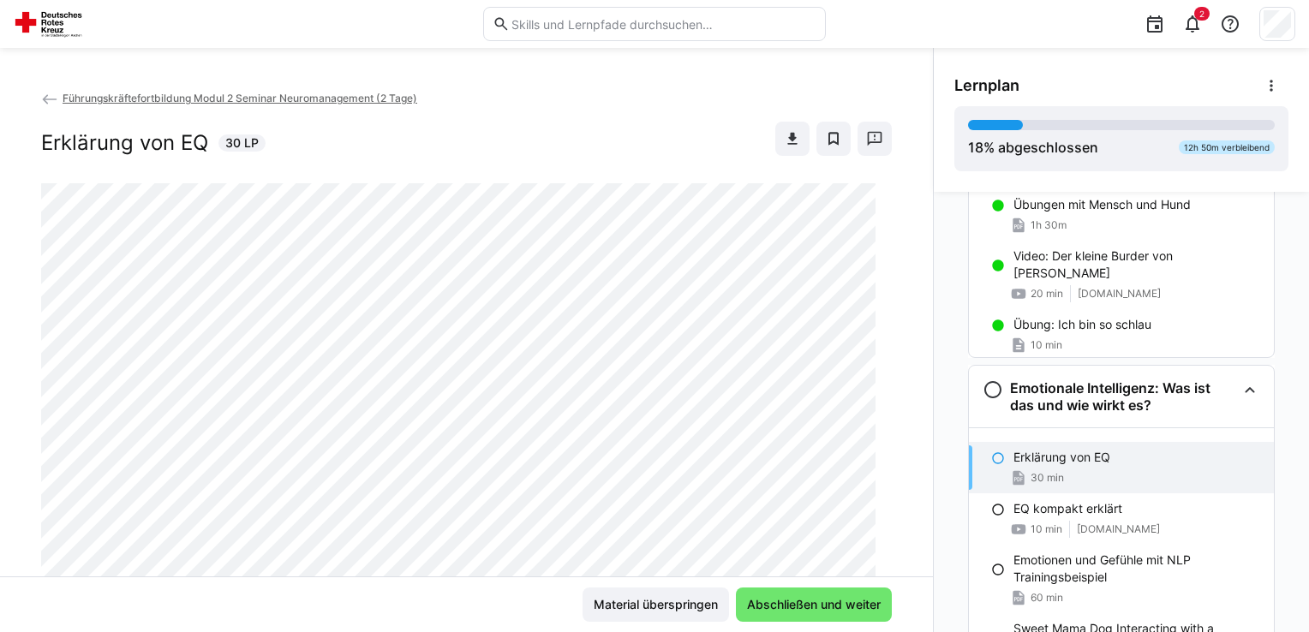
scroll to position [559, 0]
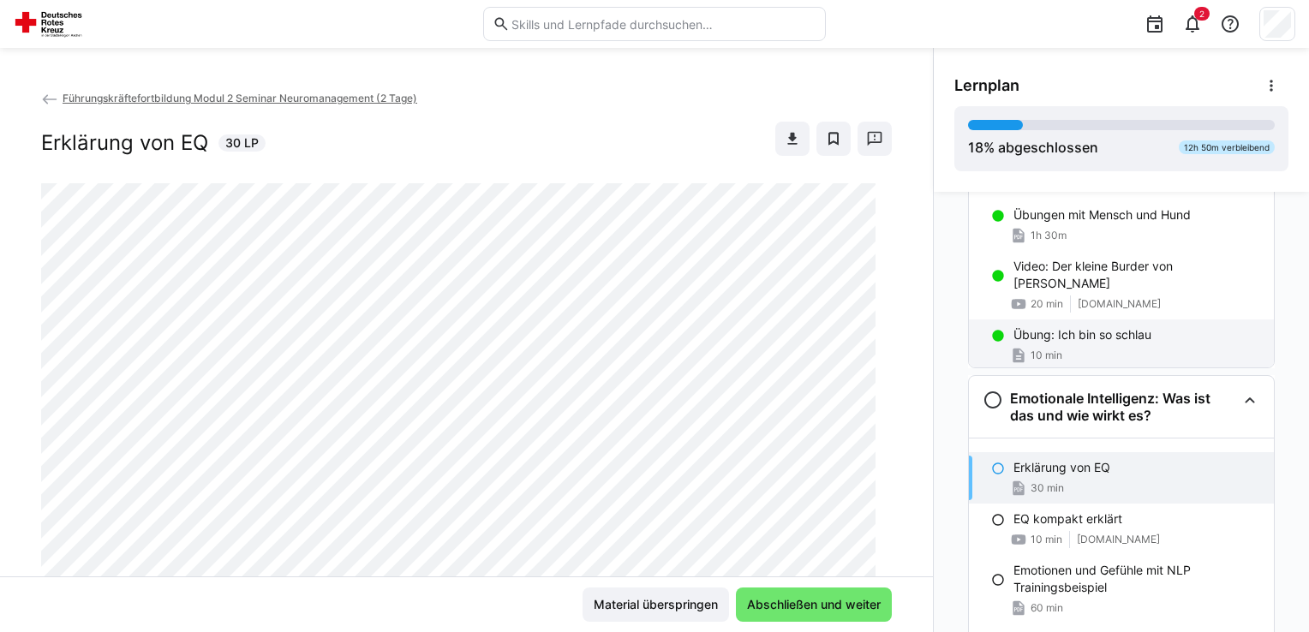
click at [1156, 347] on div "10 min" at bounding box center [1136, 355] width 247 height 17
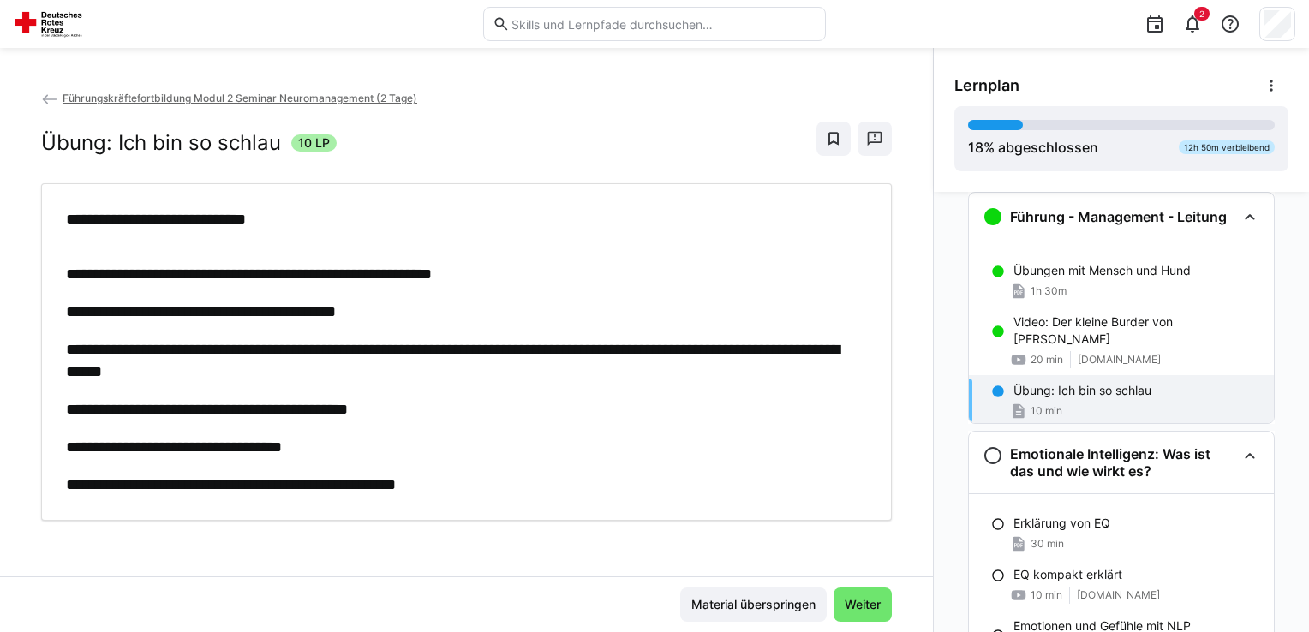
scroll to position [503, 0]
click at [835, 392] on div "**********" at bounding box center [462, 352] width 793 height 288
click at [843, 609] on span "Weiter" at bounding box center [862, 604] width 41 height 17
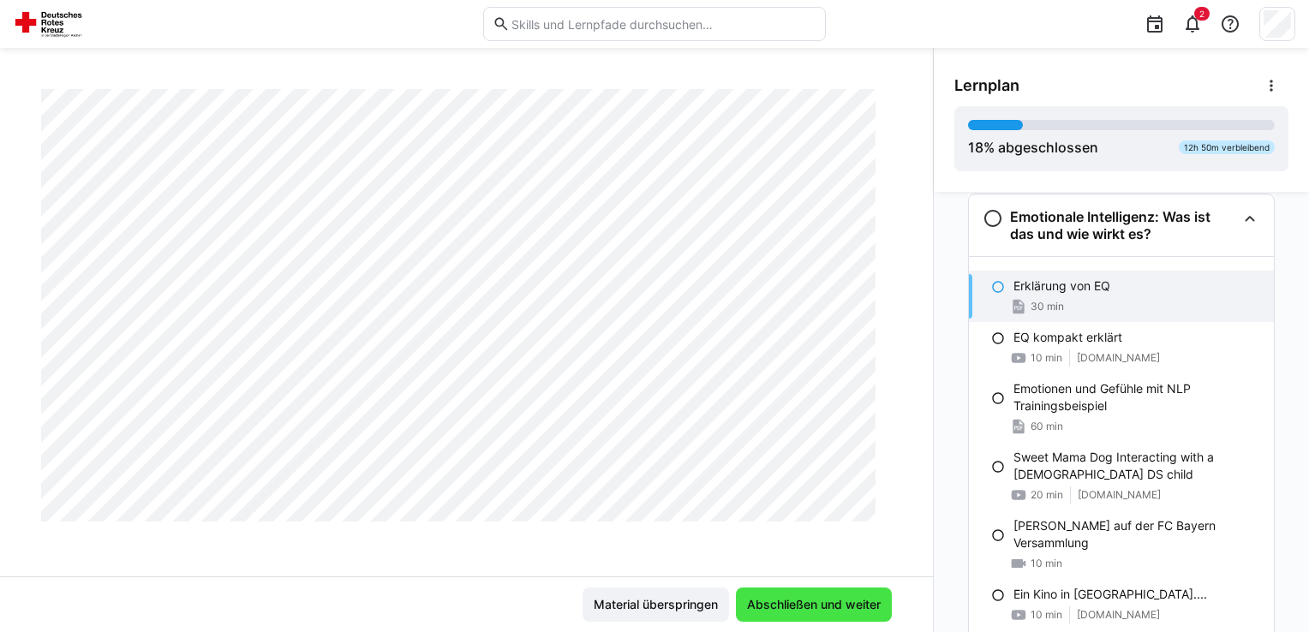
scroll to position [1997, 0]
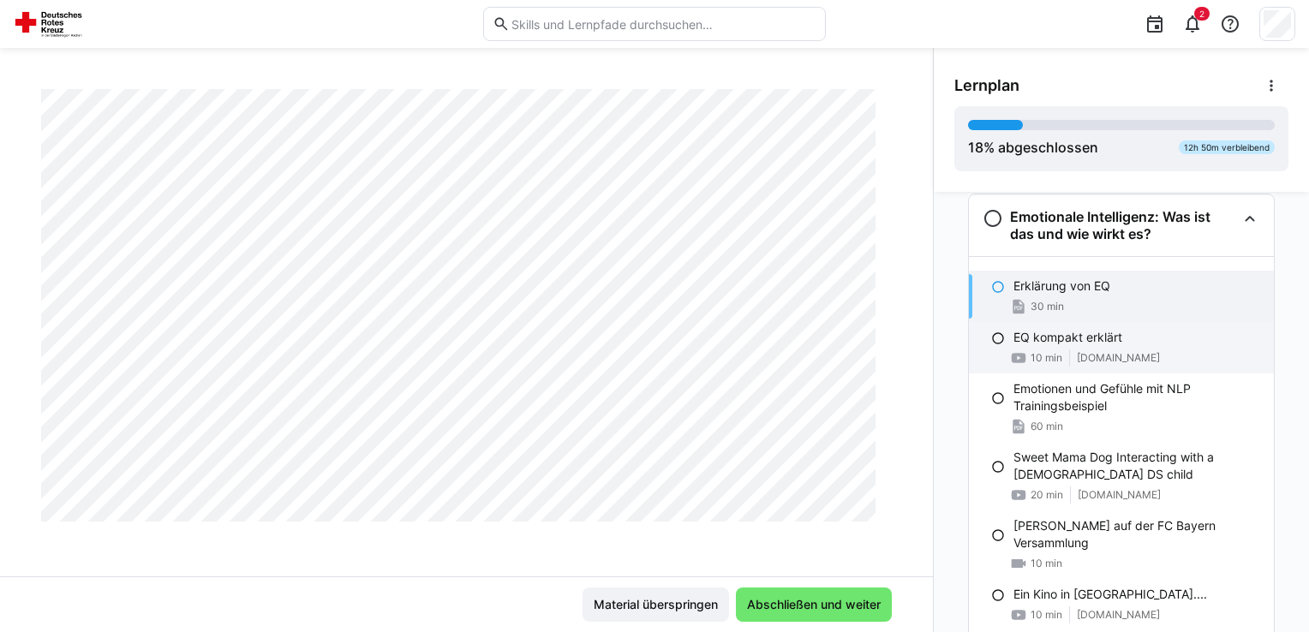
click at [1193, 344] on div "EQ kompakt erklärt 10 min www.youtube.com" at bounding box center [1121, 347] width 305 height 51
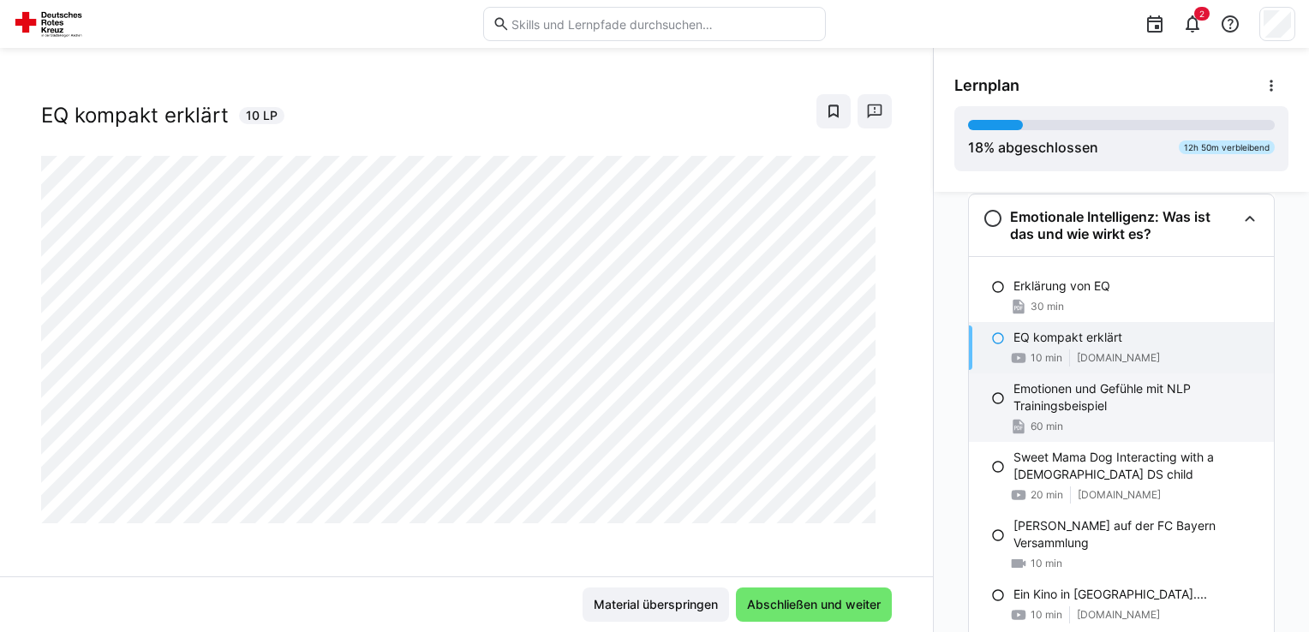
click at [1111, 401] on p "Emotionen und Gefühle mit NLP Trainingsbeispiel" at bounding box center [1136, 397] width 247 height 34
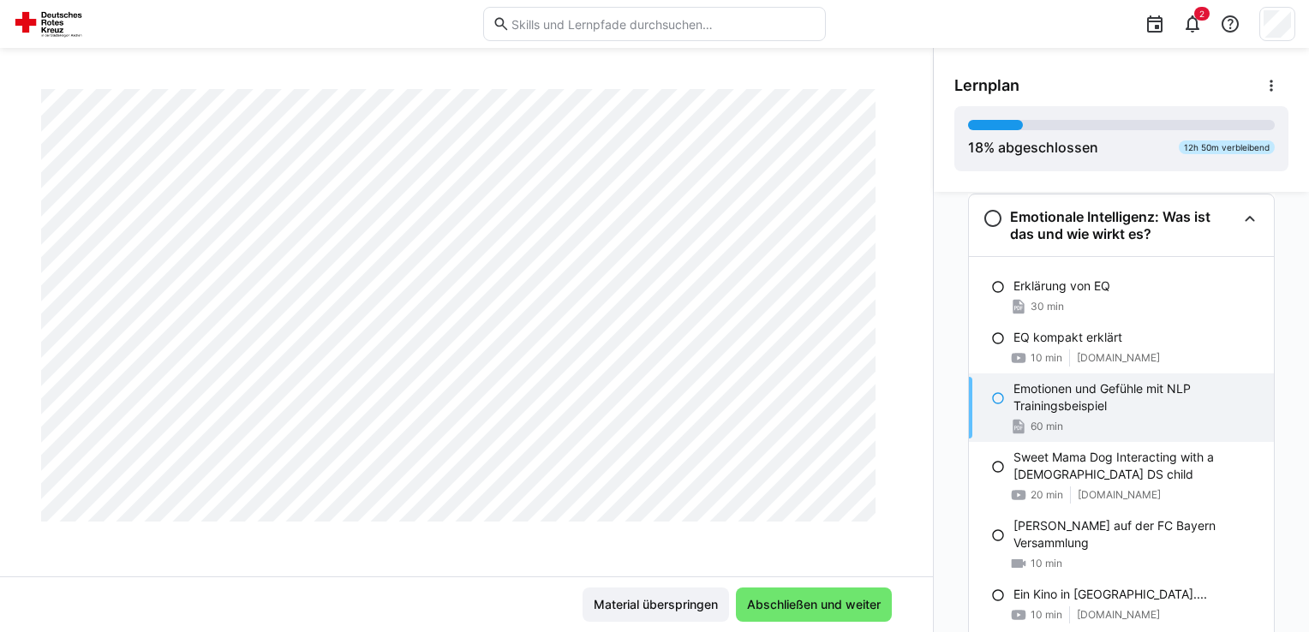
scroll to position [1745, 0]
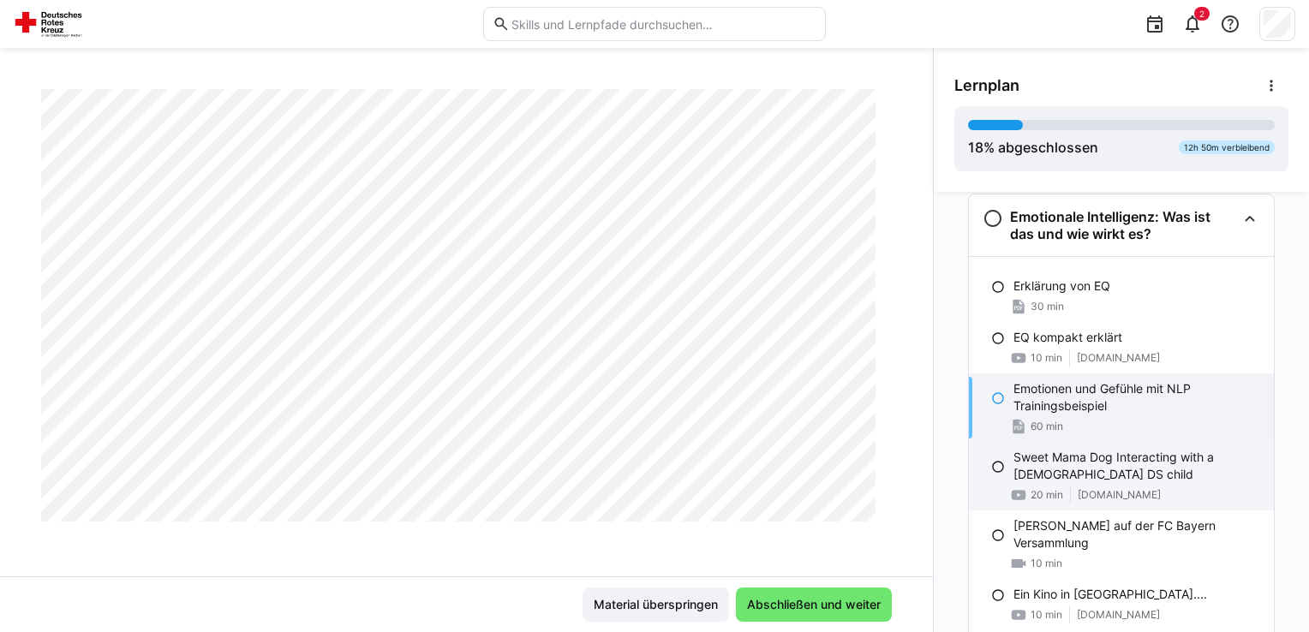
click at [1103, 469] on p "Sweet Mama Dog Interacting with a 3yo DS child" at bounding box center [1136, 466] width 247 height 34
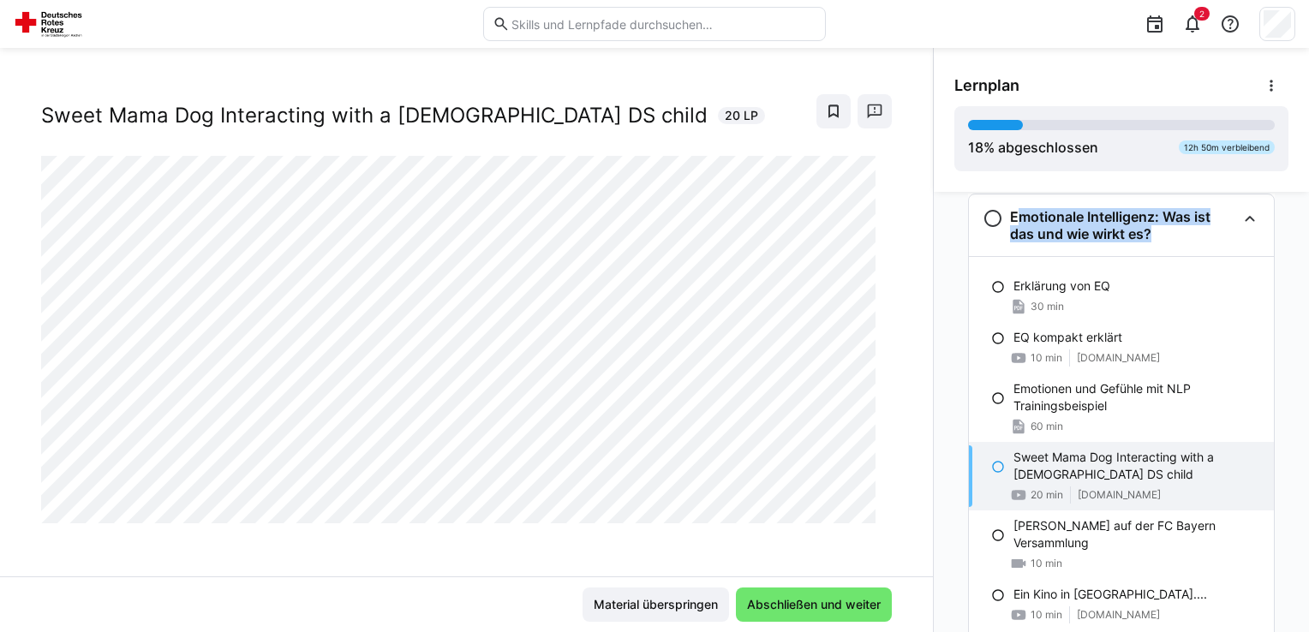
drag, startPoint x: 928, startPoint y: 224, endPoint x: 934, endPoint y: 278, distance: 55.2
click at [934, 278] on div "Wichtige Vorbemerkung zum Training emotionaler und sozialer Kompetenzen Hinweis…" at bounding box center [1121, 412] width 375 height 440
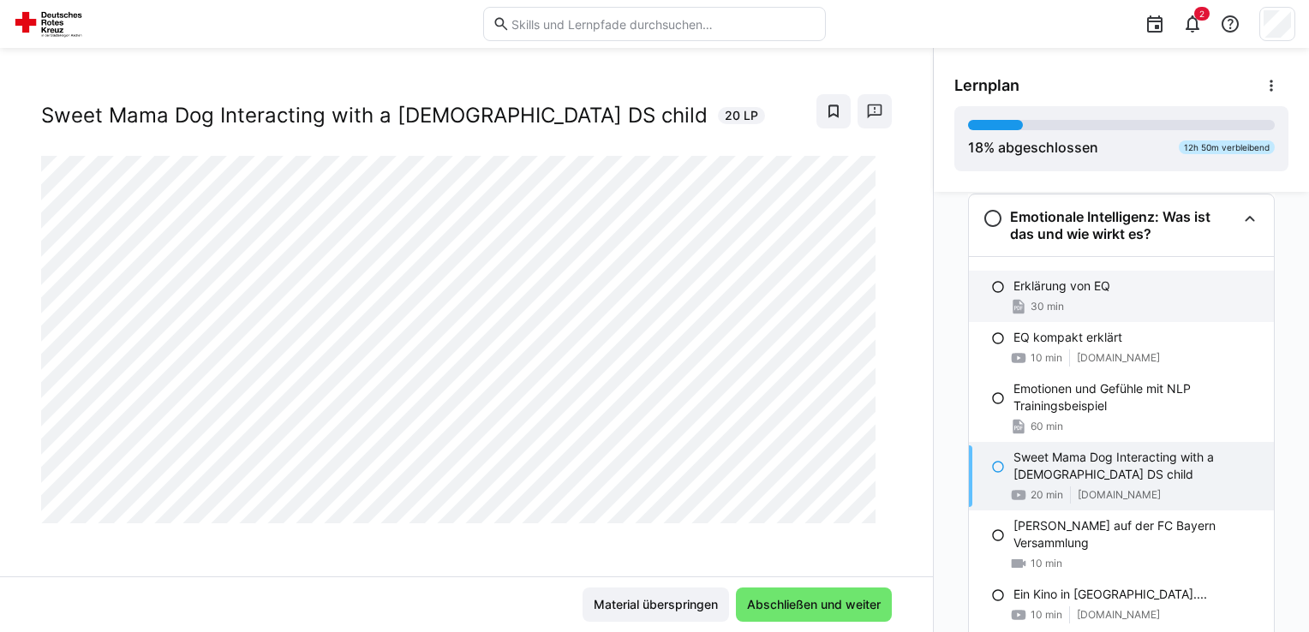
click at [1195, 309] on div "30 min" at bounding box center [1136, 306] width 247 height 17
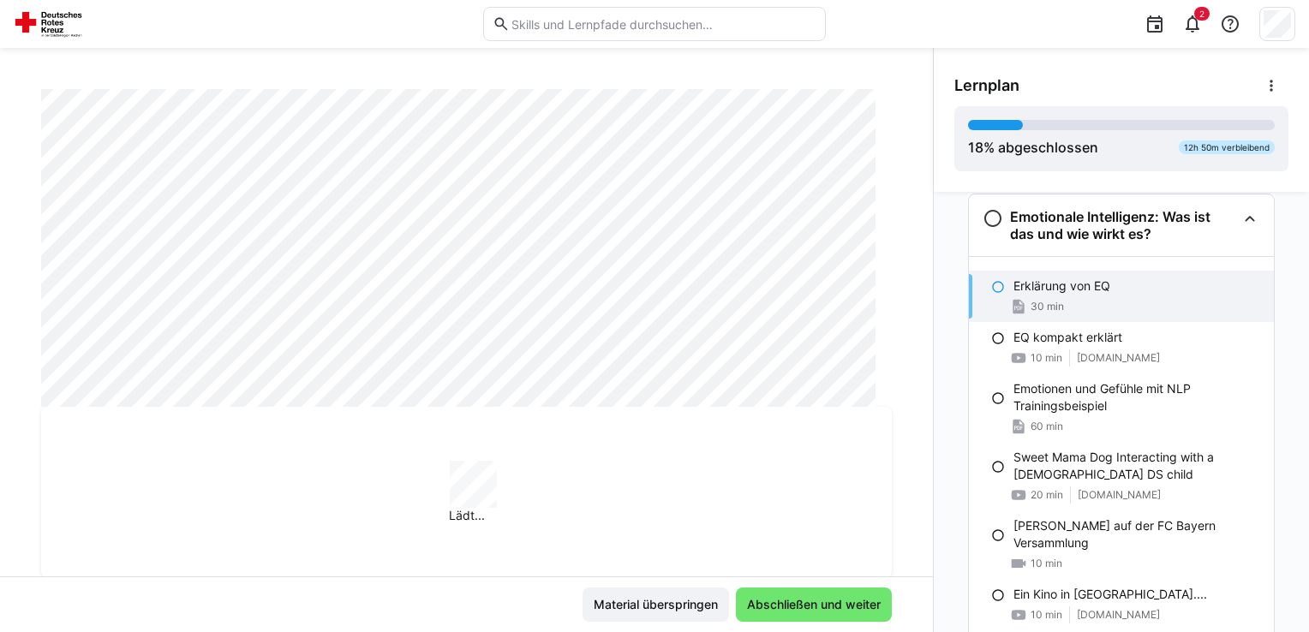
scroll to position [1745, 0]
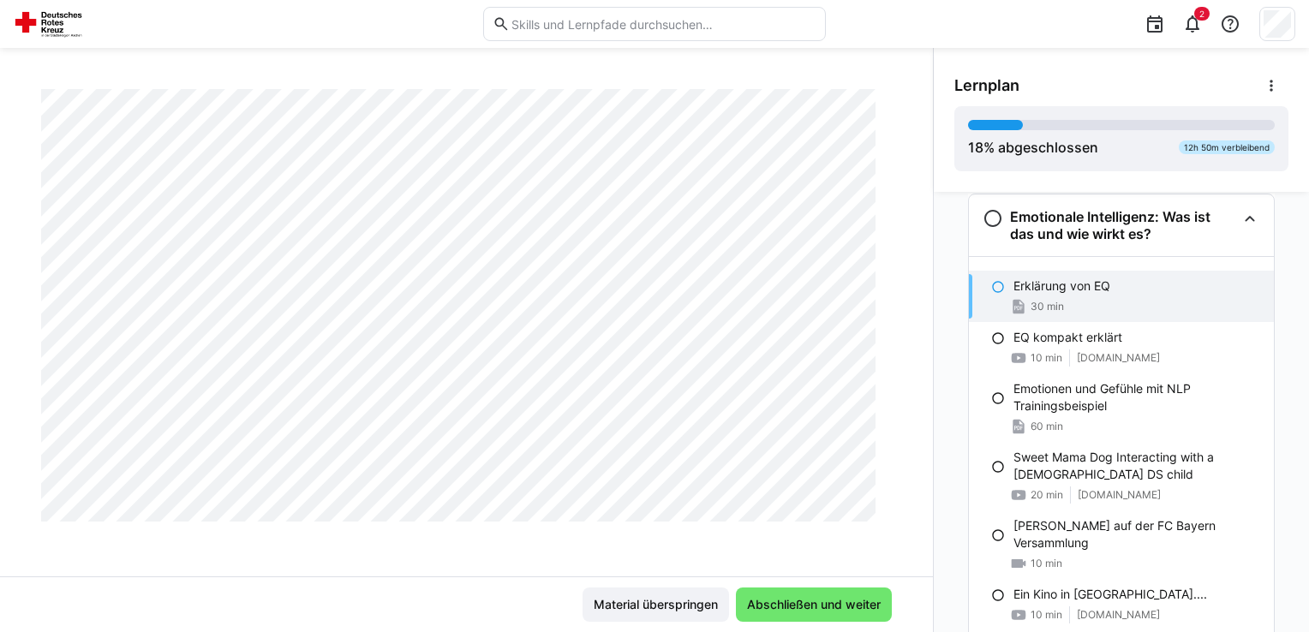
drag, startPoint x: 925, startPoint y: 450, endPoint x: 929, endPoint y: 528, distance: 78.0
click at [934, 528] on div "Wichtige Vorbemerkung zum Training emotionaler und sozialer Kompetenzen Hinweis…" at bounding box center [1121, 412] width 375 height 440
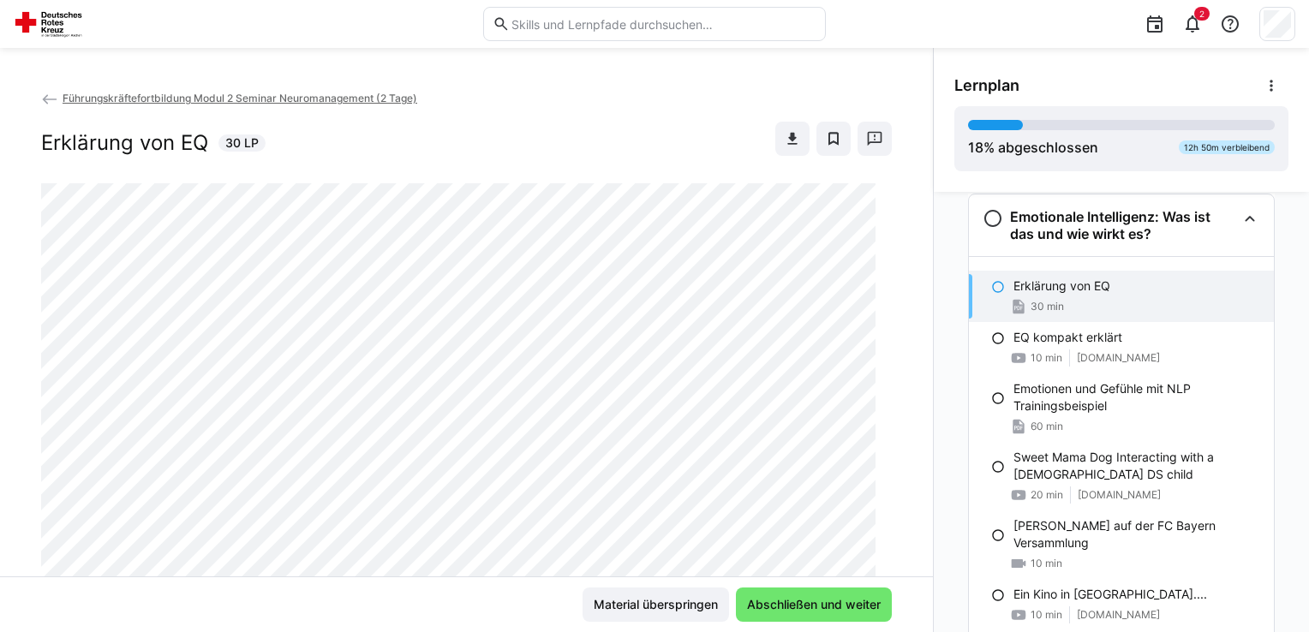
click at [1053, 312] on div "30 min" at bounding box center [1037, 306] width 54 height 17
click at [1035, 338] on p "EQ kompakt erklärt" at bounding box center [1067, 337] width 109 height 17
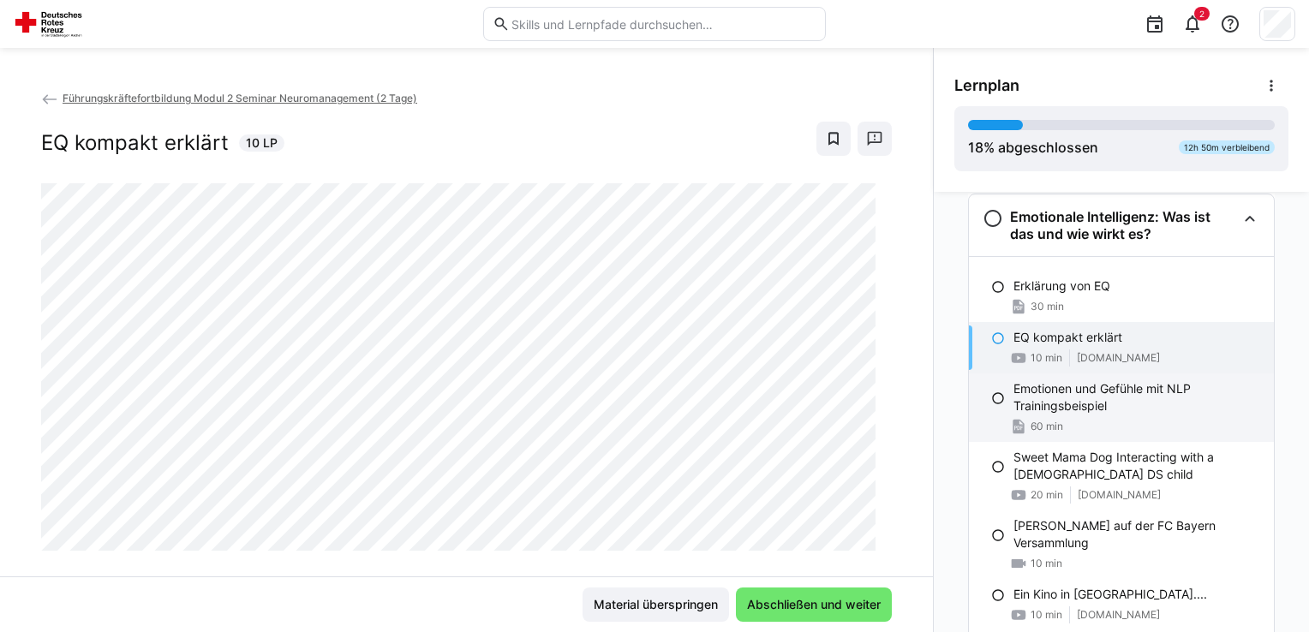
click at [1062, 389] on p "Emotionen und Gefühle mit NLP Trainingsbeispiel" at bounding box center [1136, 397] width 247 height 34
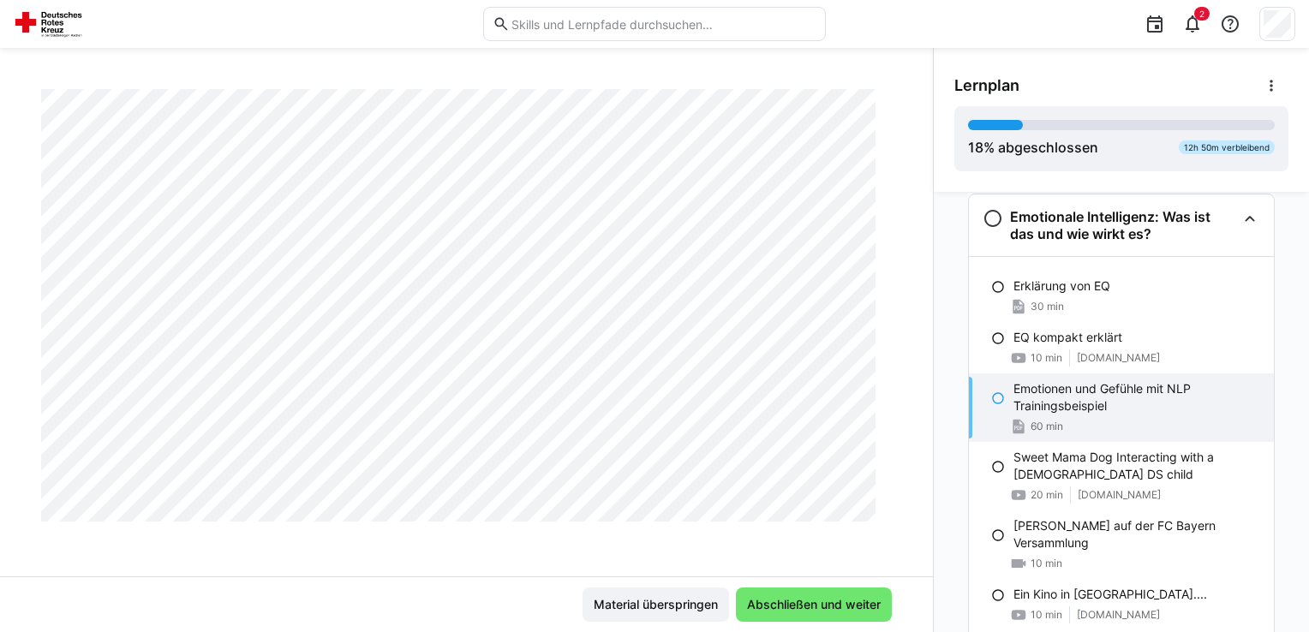
scroll to position [756, 0]
click at [1162, 292] on div "Erklärung von EQ" at bounding box center [1136, 286] width 247 height 17
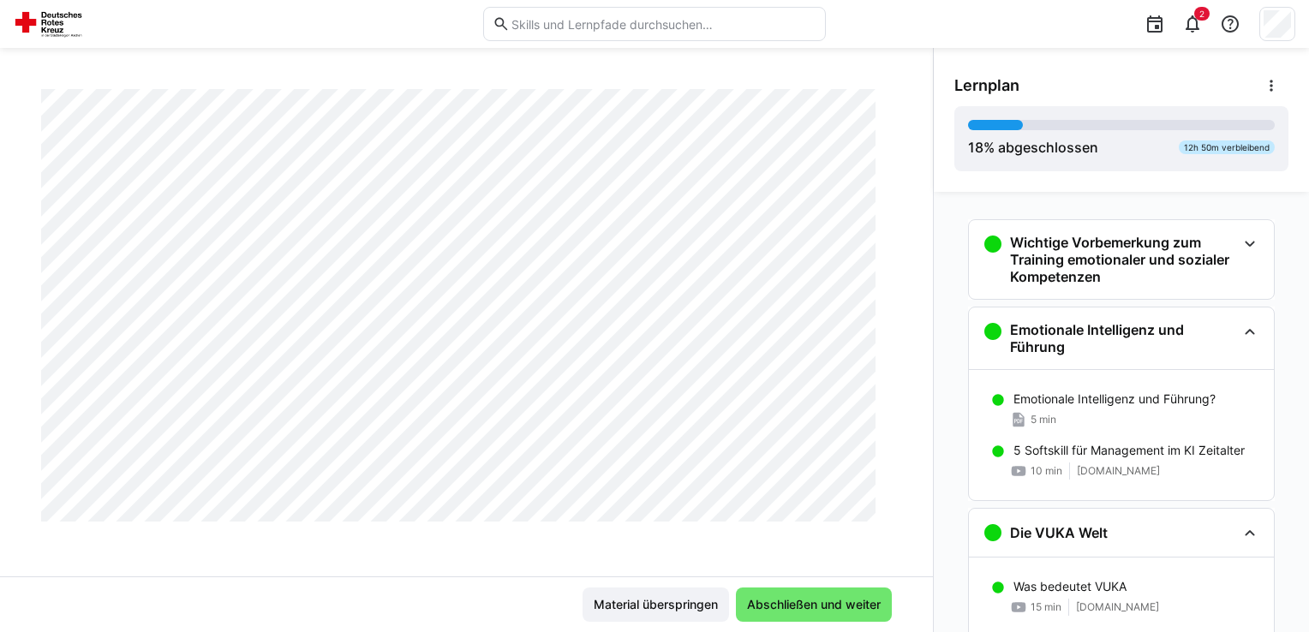
scroll to position [49, 0]
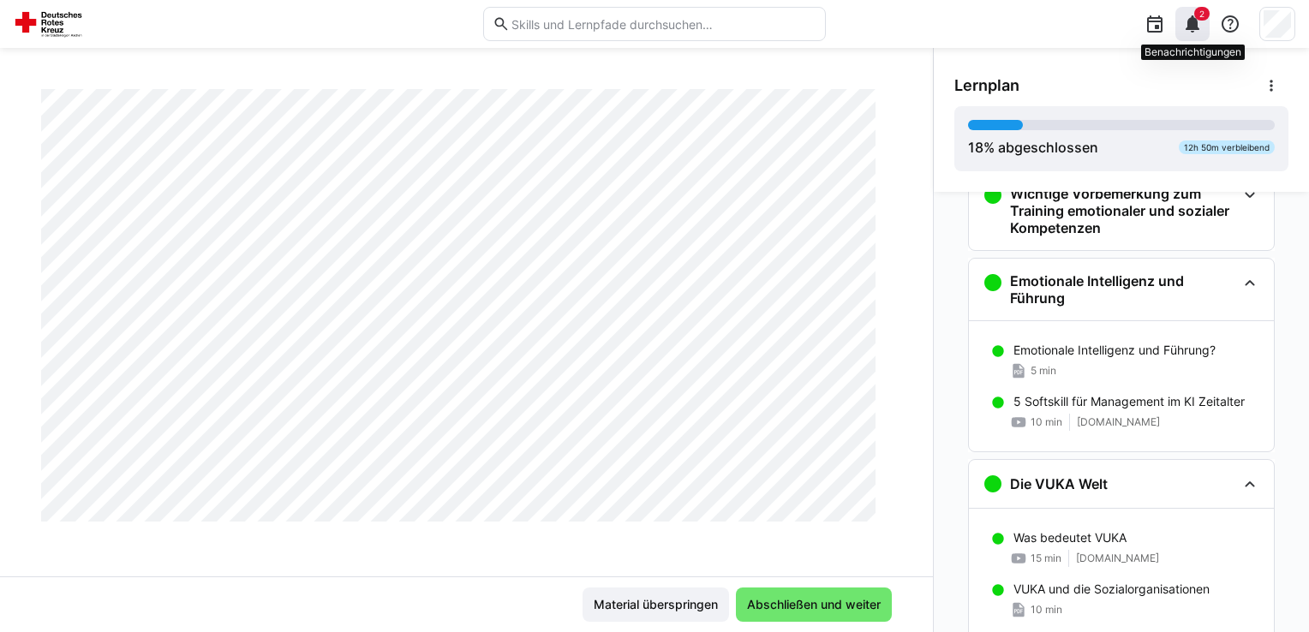
click at [1203, 26] on div "2" at bounding box center [1192, 24] width 34 height 34
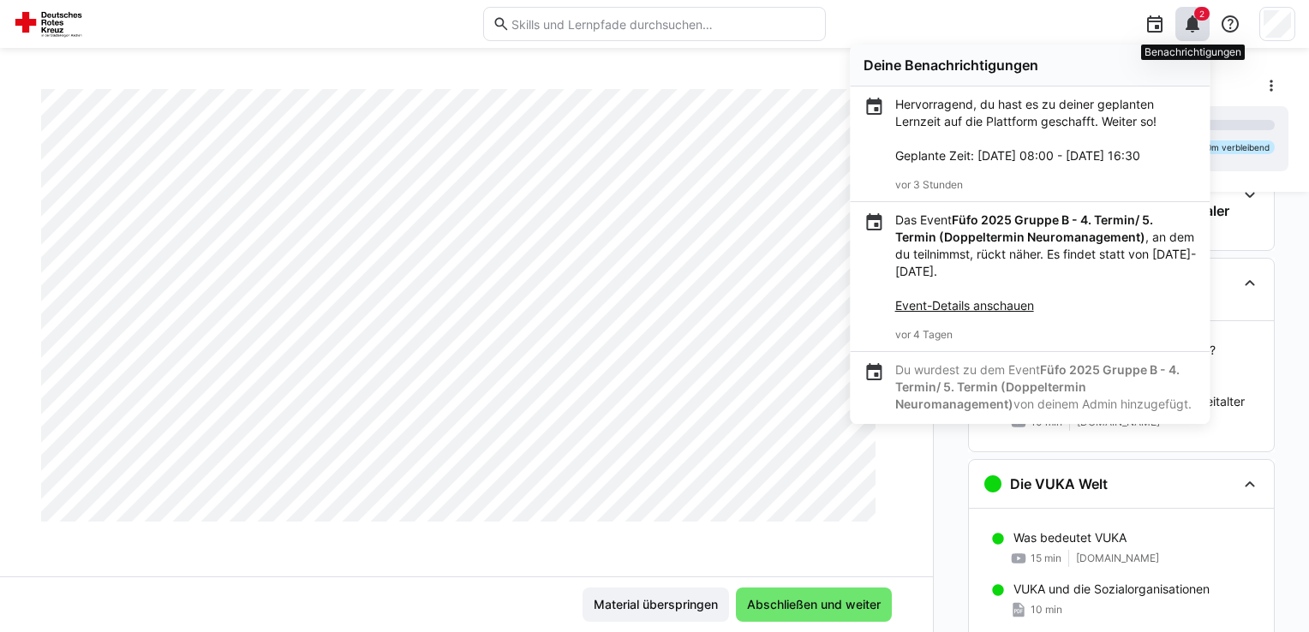
click at [1203, 26] on div "2" at bounding box center [1192, 24] width 34 height 34
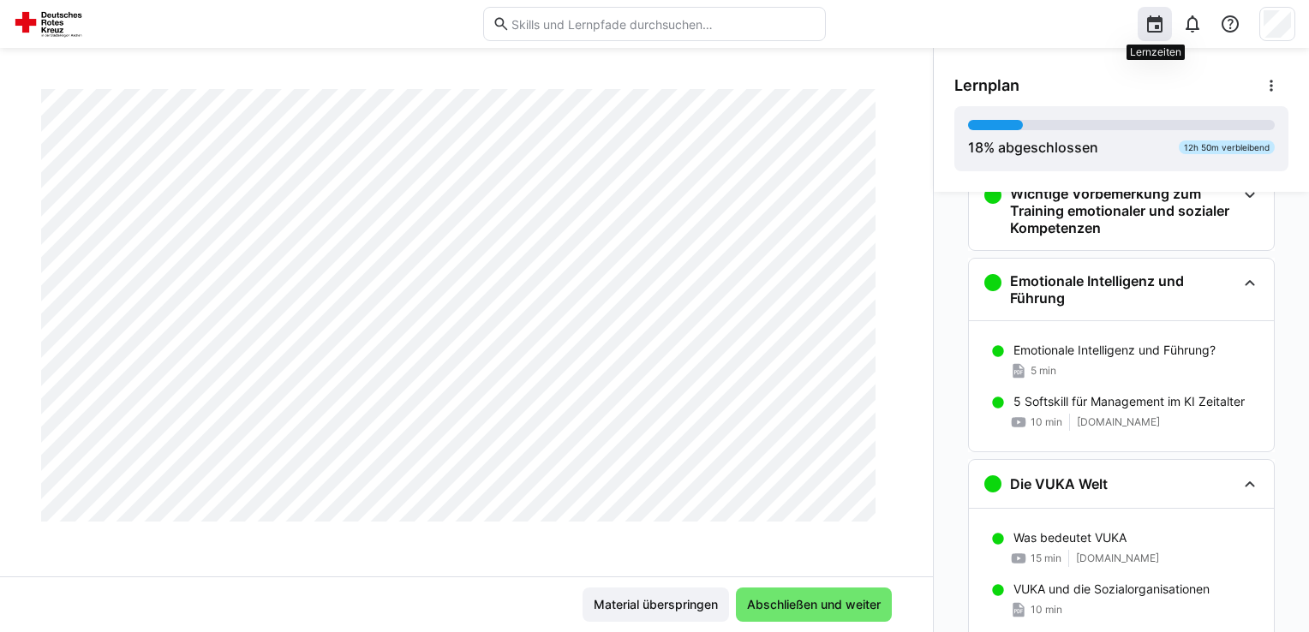
click at [1162, 18] on eds-icon at bounding box center [1154, 24] width 21 height 21
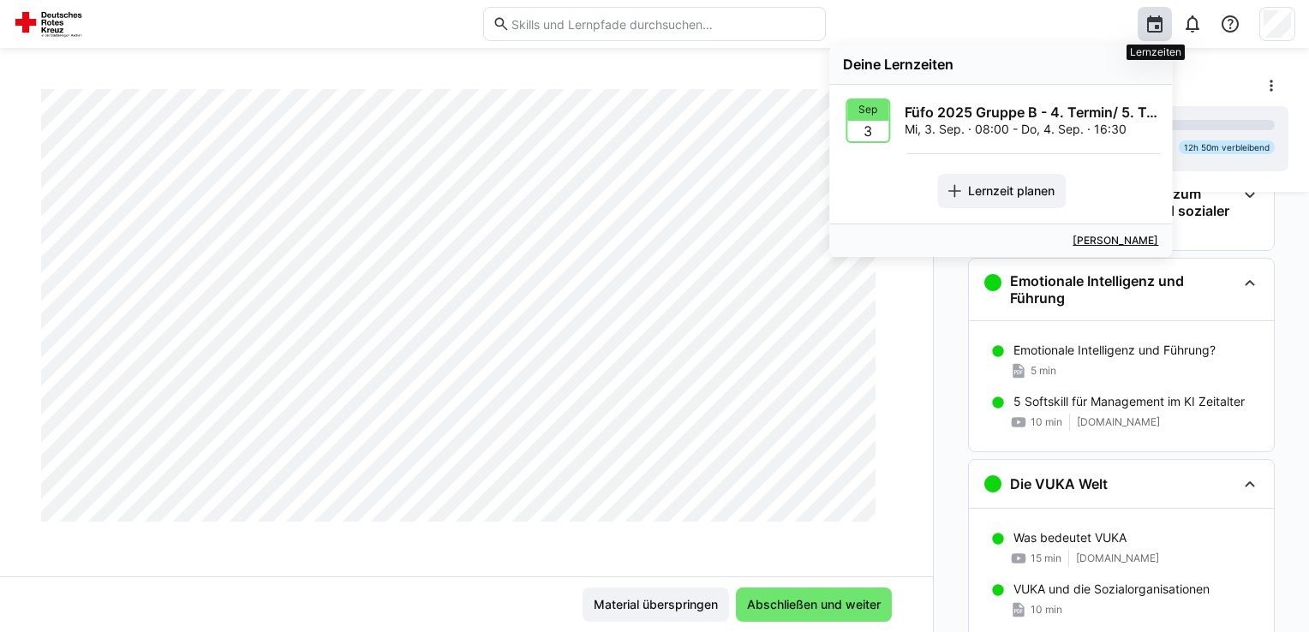
click at [1162, 18] on eds-icon at bounding box center [1154, 24] width 21 height 21
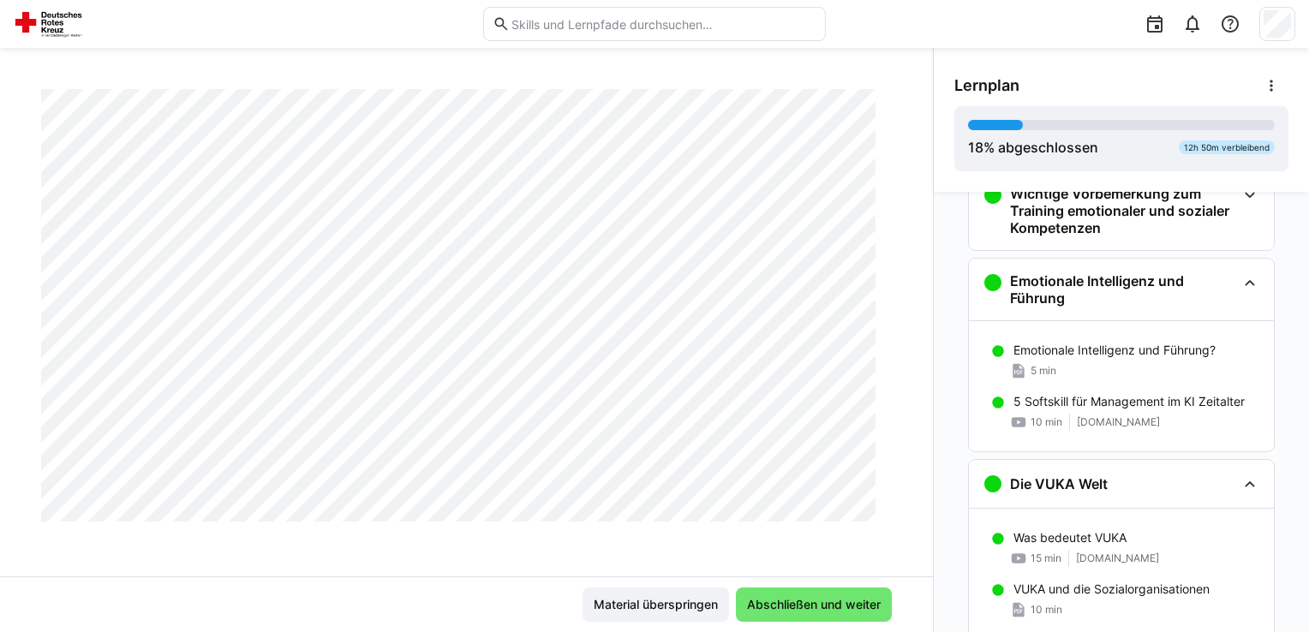
drag, startPoint x: 912, startPoint y: 503, endPoint x: 923, endPoint y: 362, distance: 141.8
click at [923, 362] on div "Führungskräftefortbildung Modul 2 Seminar Neuromanagement (2 Tage) Erklärung vo…" at bounding box center [466, 332] width 933 height 487
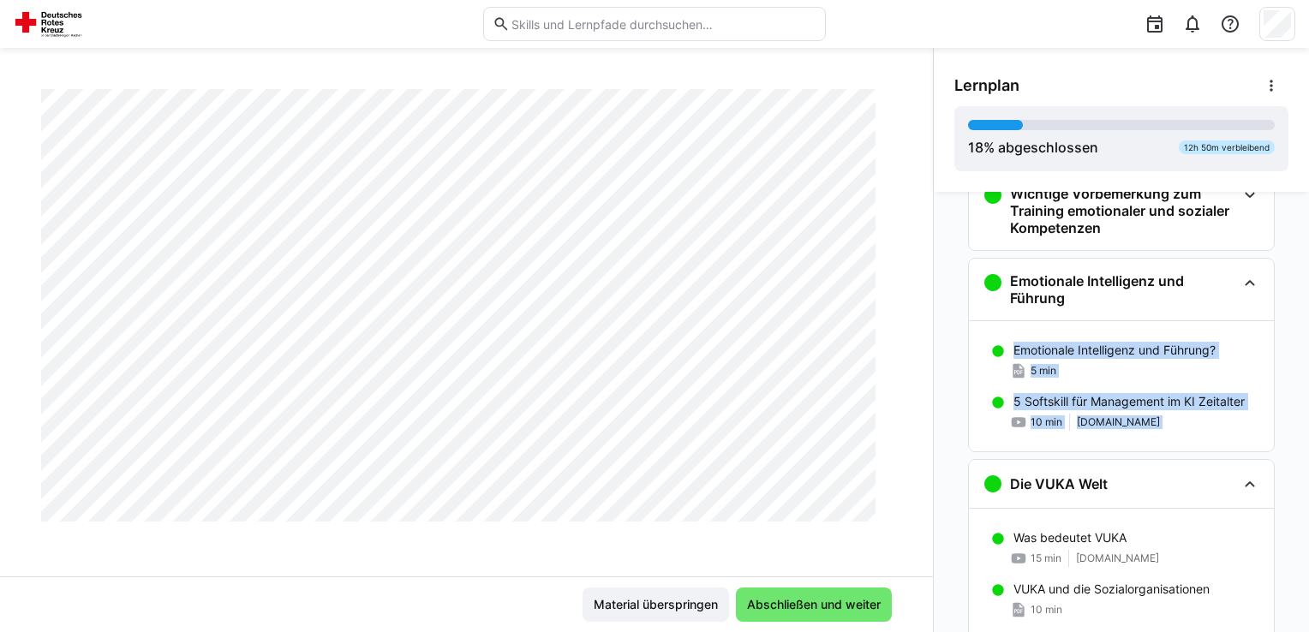
drag, startPoint x: 925, startPoint y: 443, endPoint x: 932, endPoint y: 482, distance: 40.0
click at [934, 482] on div "Wichtige Vorbemerkung zum Training emotionaler und sozialer Kompetenzen Hinweis…" at bounding box center [1121, 412] width 375 height 440
